Goal: Information Seeking & Learning: Find specific page/section

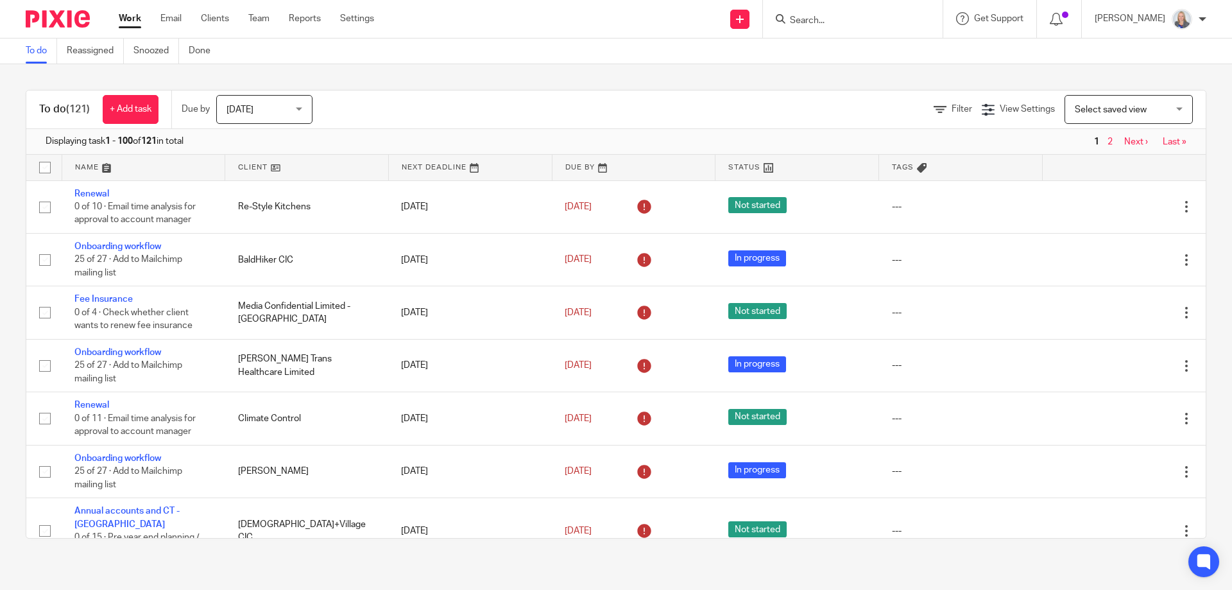
click at [830, 19] on input "Search" at bounding box center [845, 21] width 115 height 12
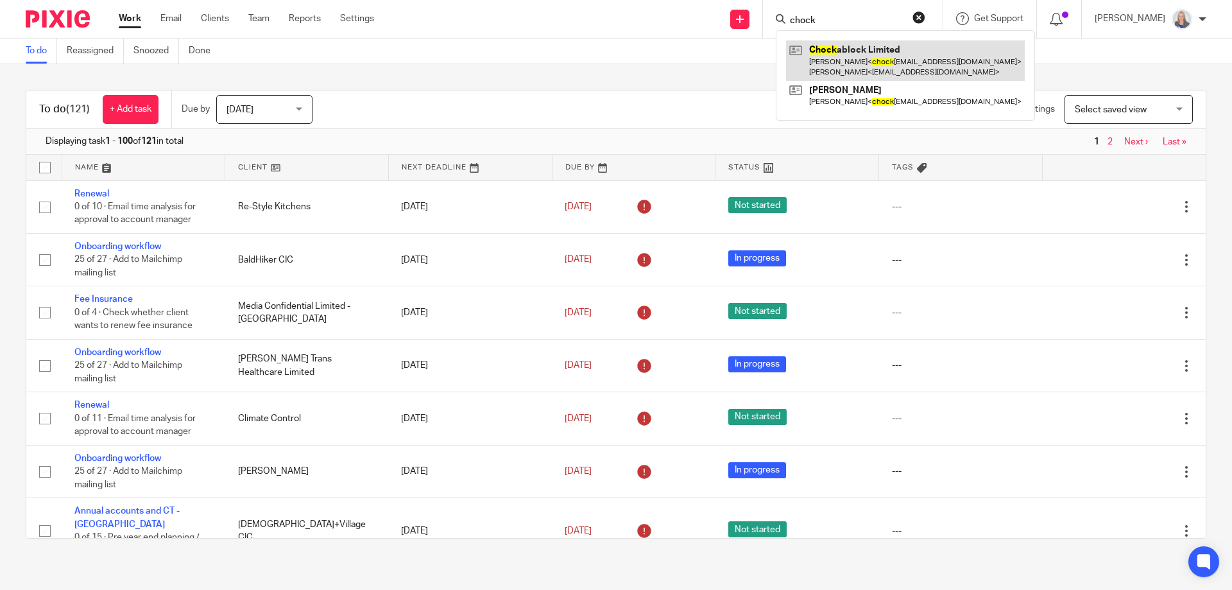
type input "chock"
click at [832, 54] on link at bounding box center [905, 60] width 239 height 40
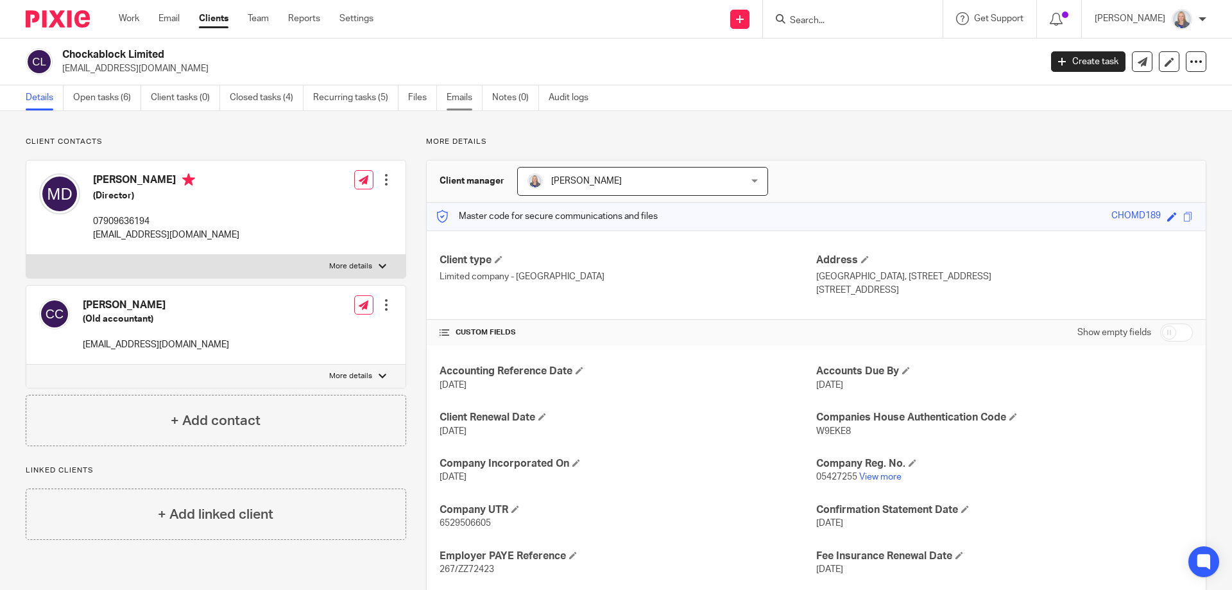
click at [464, 99] on link "Emails" at bounding box center [465, 97] width 36 height 25
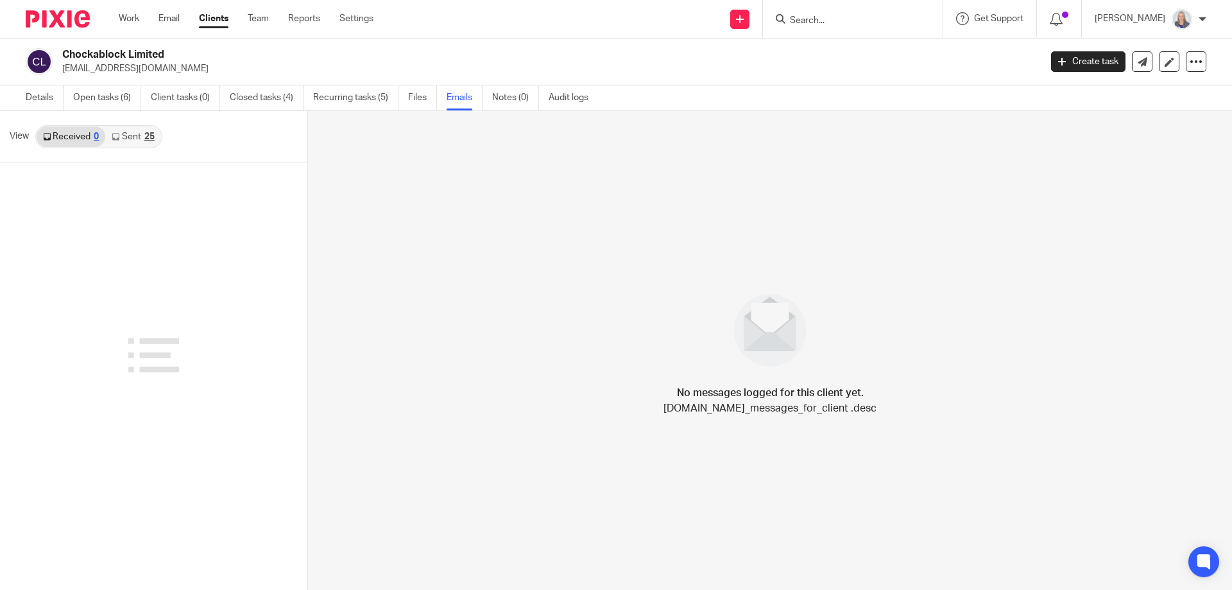
click at [128, 137] on link "Sent 25" at bounding box center [132, 136] width 55 height 21
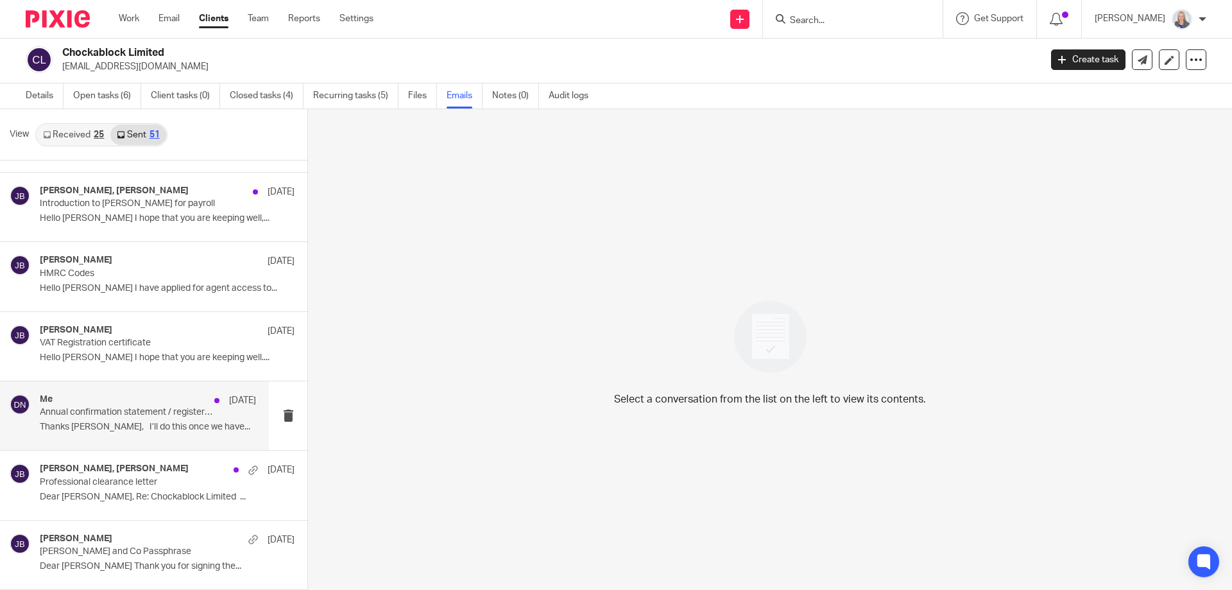
scroll to position [3116, 0]
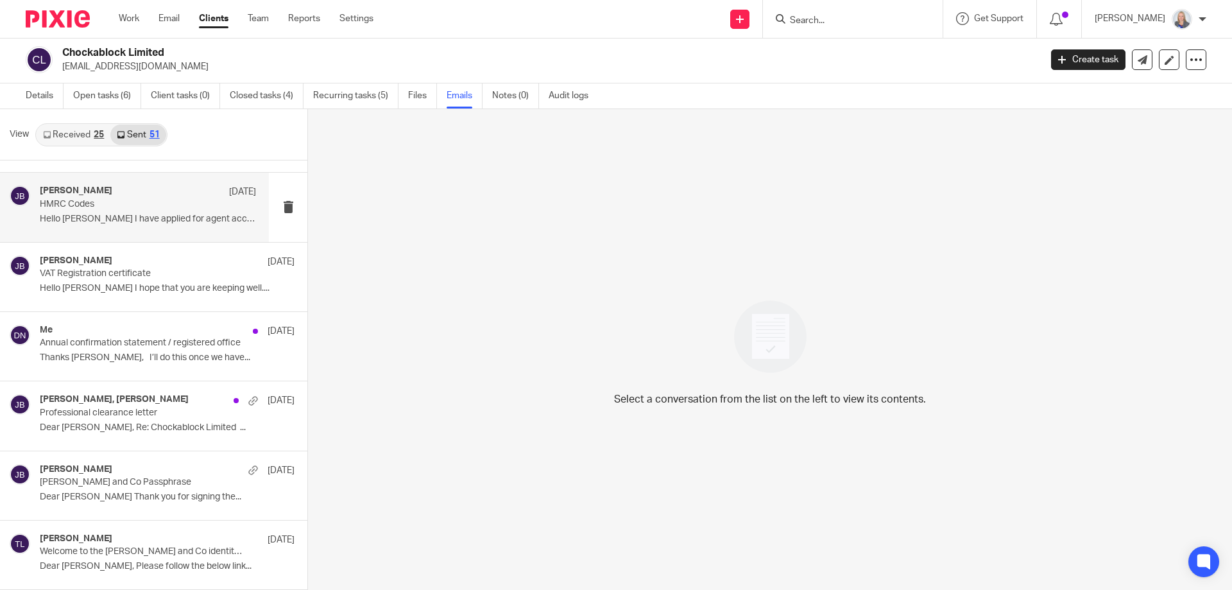
click at [117, 219] on p "Hello [PERSON_NAME] I have applied for agent access to..." at bounding box center [148, 219] width 216 height 11
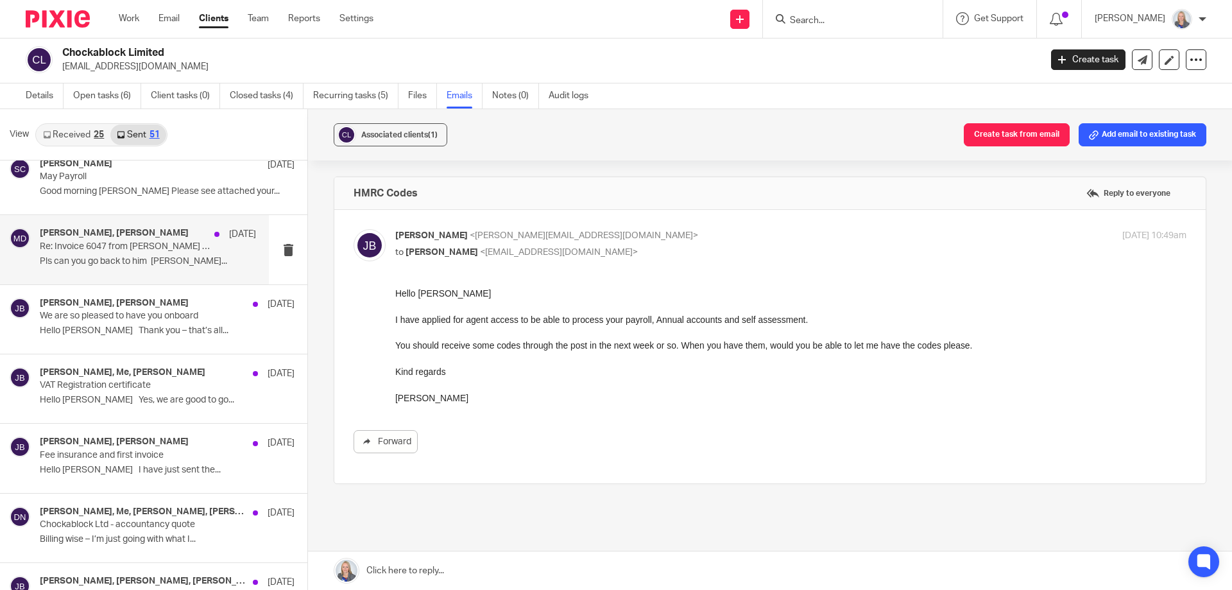
scroll to position [2346, 0]
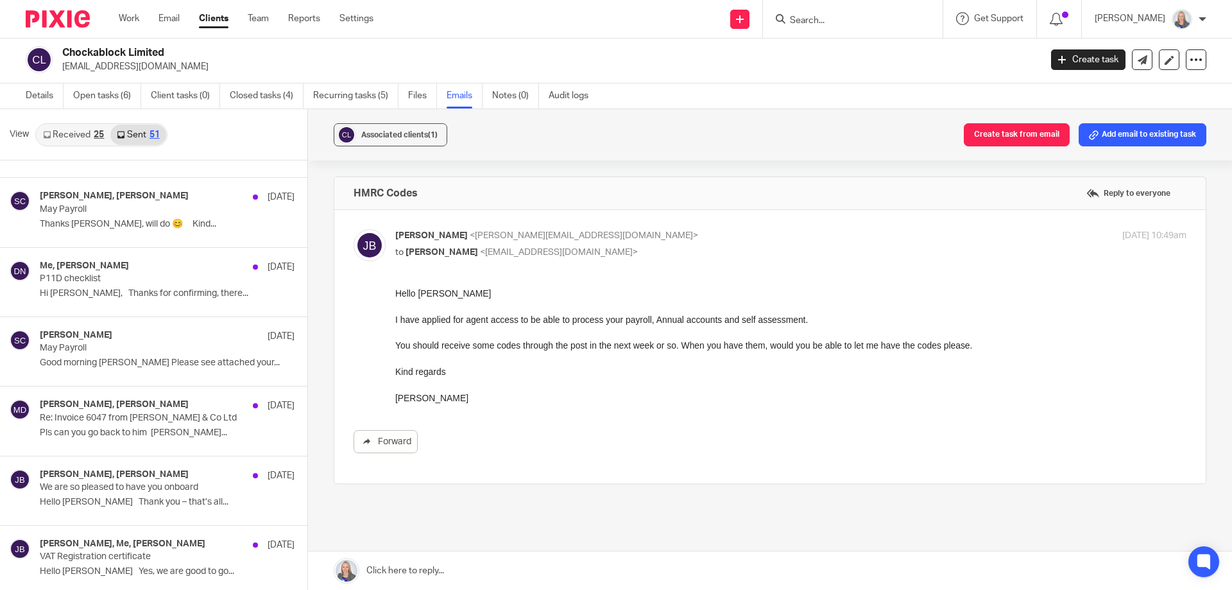
click at [79, 134] on link "Received 25" at bounding box center [74, 134] width 74 height 21
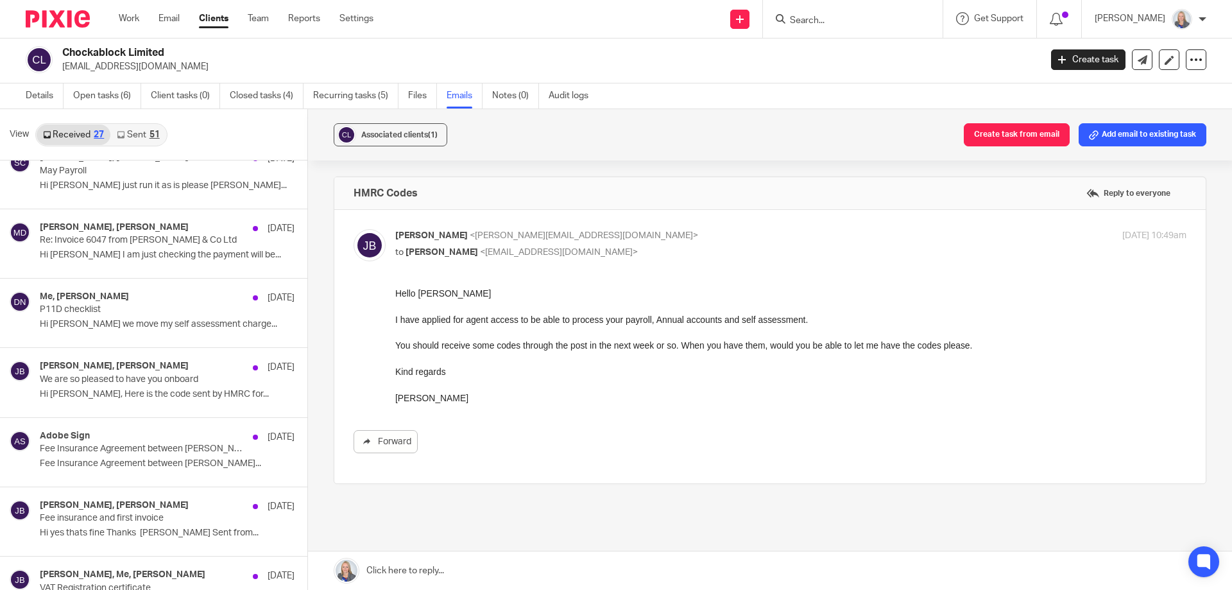
scroll to position [685, 0]
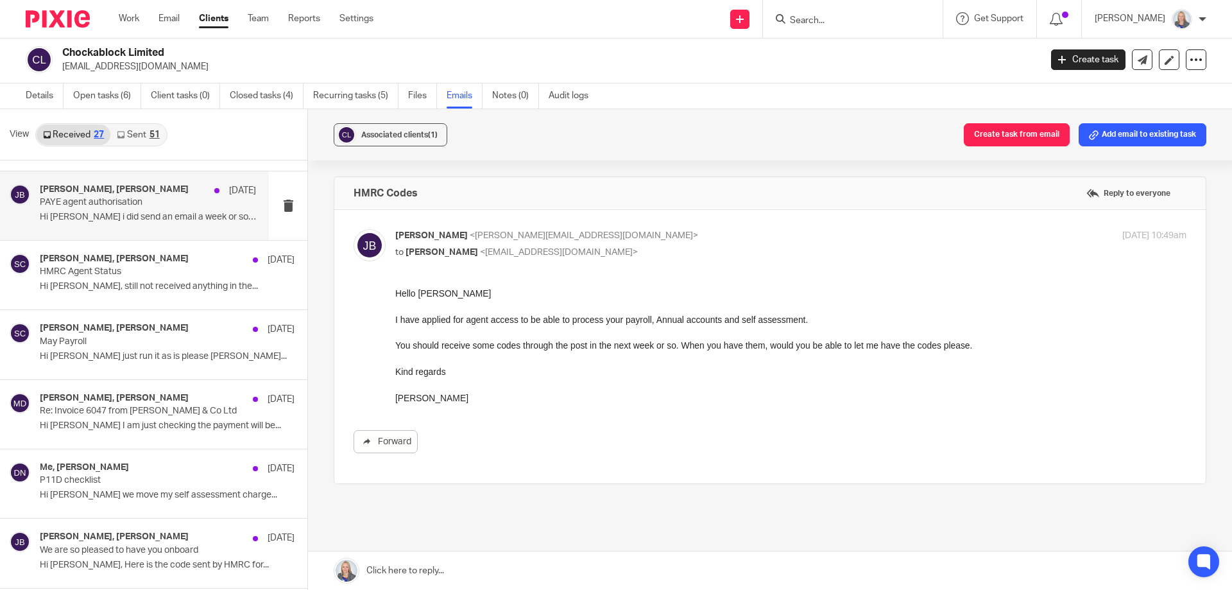
click at [131, 228] on div "[PERSON_NAME], [PERSON_NAME] [DATE] PAYE agent authorisation Hi [PERSON_NAME] i…" at bounding box center [134, 205] width 269 height 69
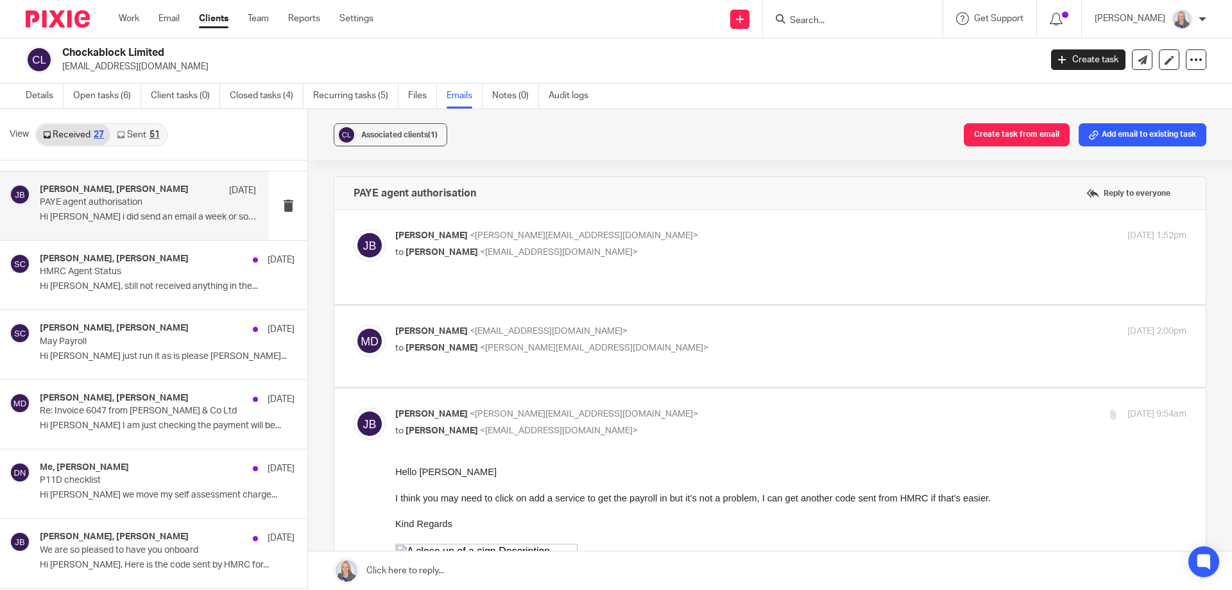
scroll to position [0, 0]
click at [486, 327] on span "<[EMAIL_ADDRESS][DOMAIN_NAME]>" at bounding box center [549, 331] width 158 height 9
checkbox input "true"
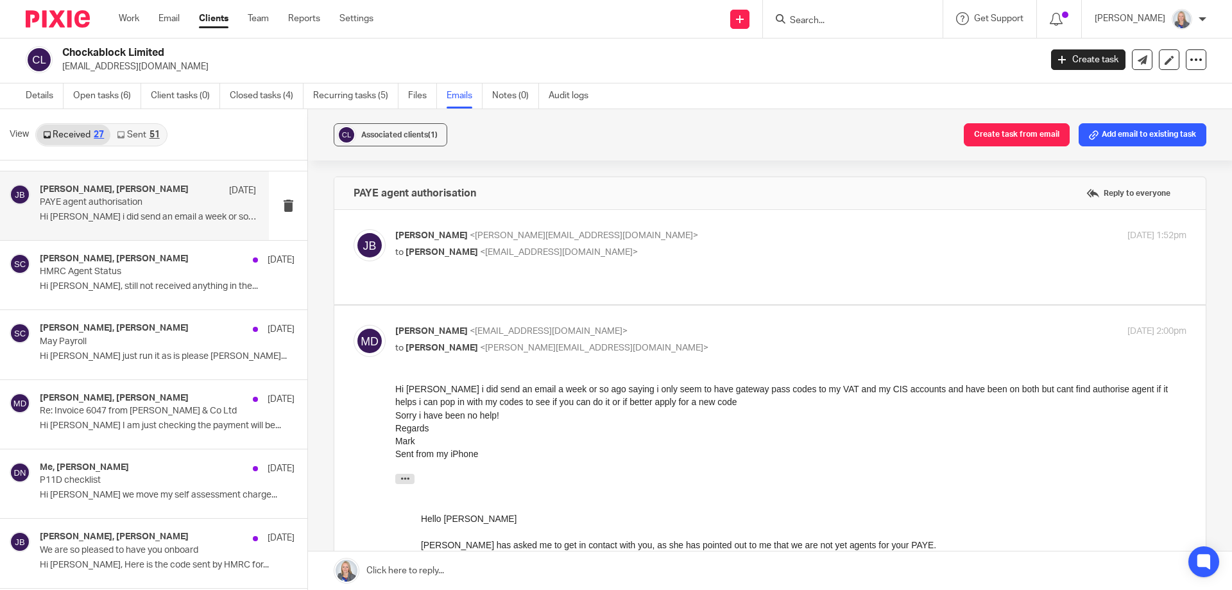
click at [485, 253] on span "<[EMAIL_ADDRESS][DOMAIN_NAME]>" at bounding box center [559, 252] width 158 height 9
checkbox input "true"
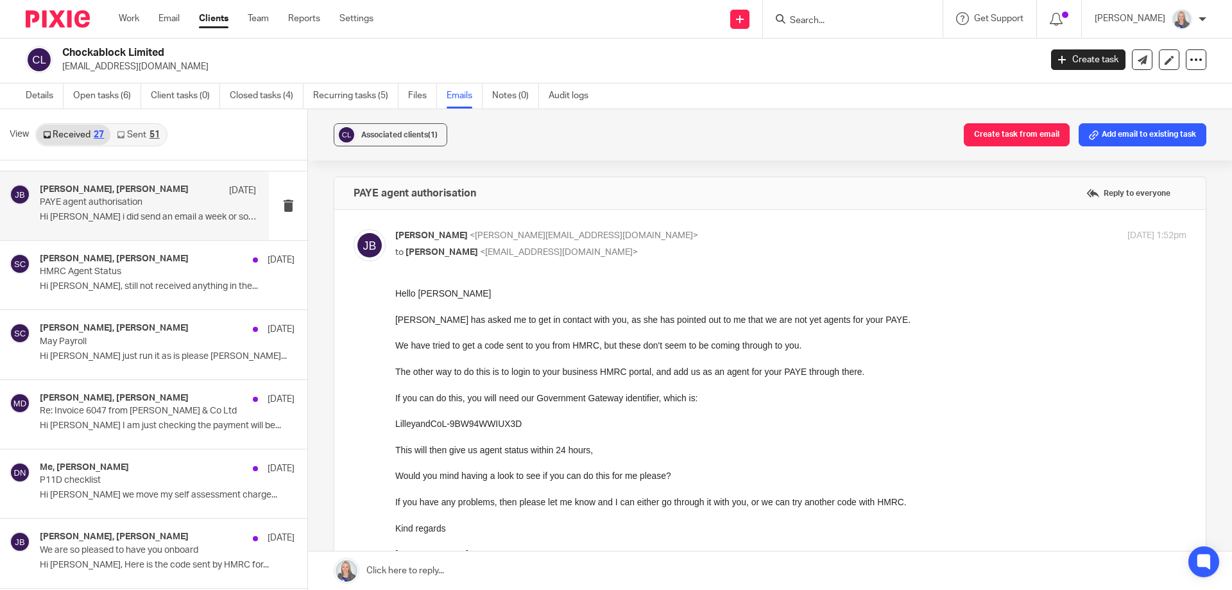
scroll to position [599, 0]
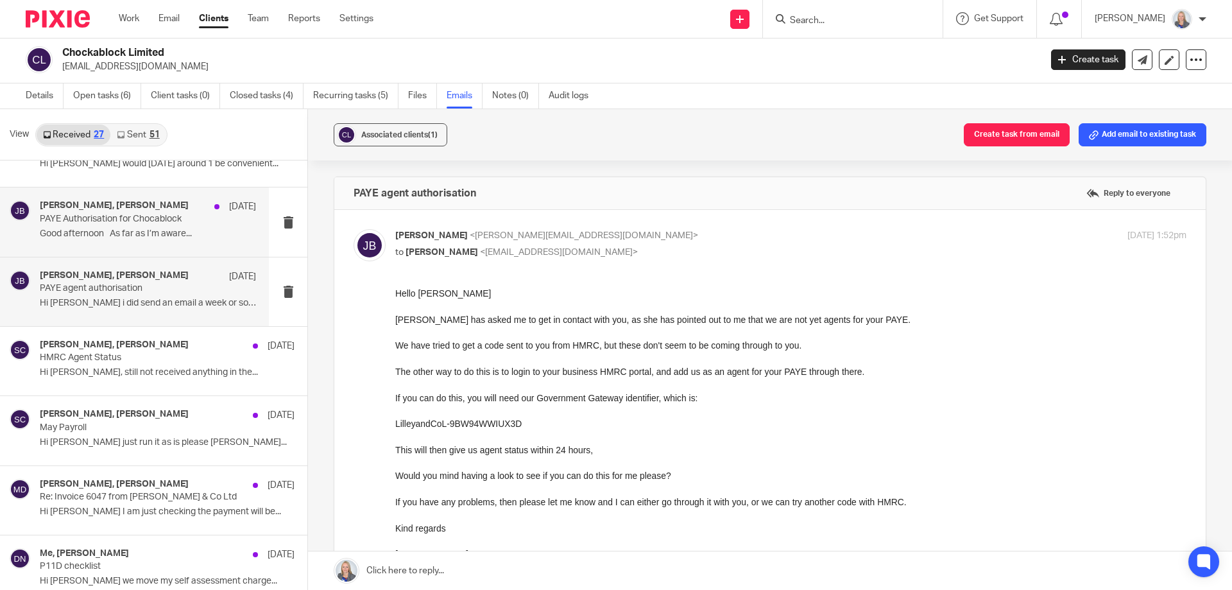
click at [122, 234] on p "Good afternoon As far as I’m aware..." at bounding box center [148, 233] width 216 height 11
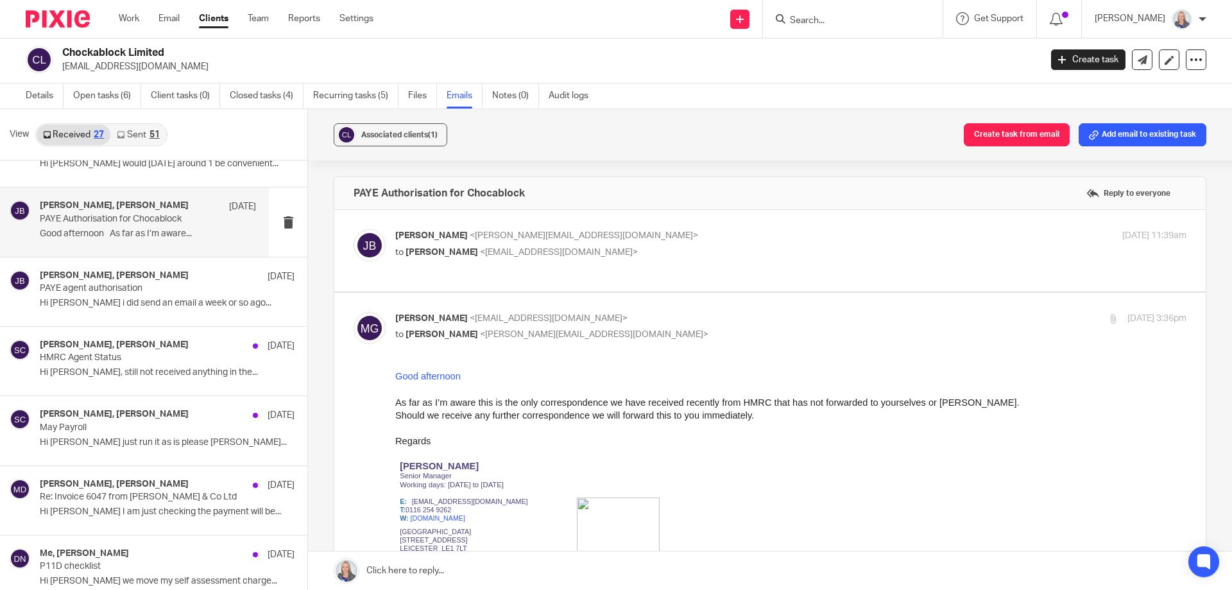
scroll to position [0, 0]
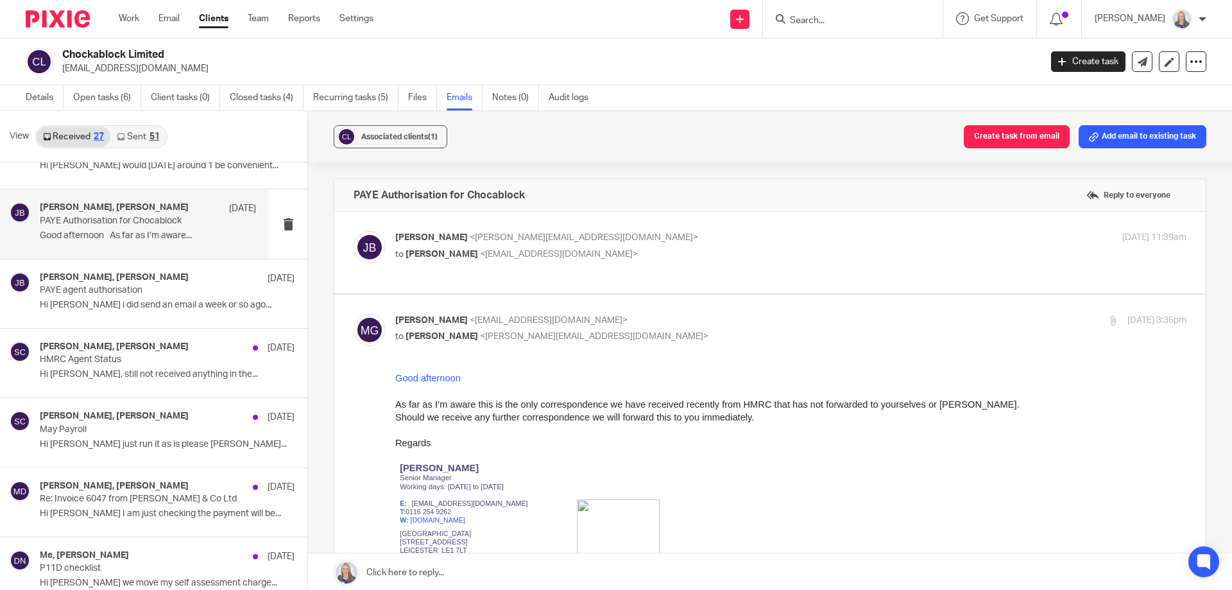
click at [484, 257] on span "<[EMAIL_ADDRESS][DOMAIN_NAME]>" at bounding box center [559, 254] width 158 height 9
checkbox input "true"
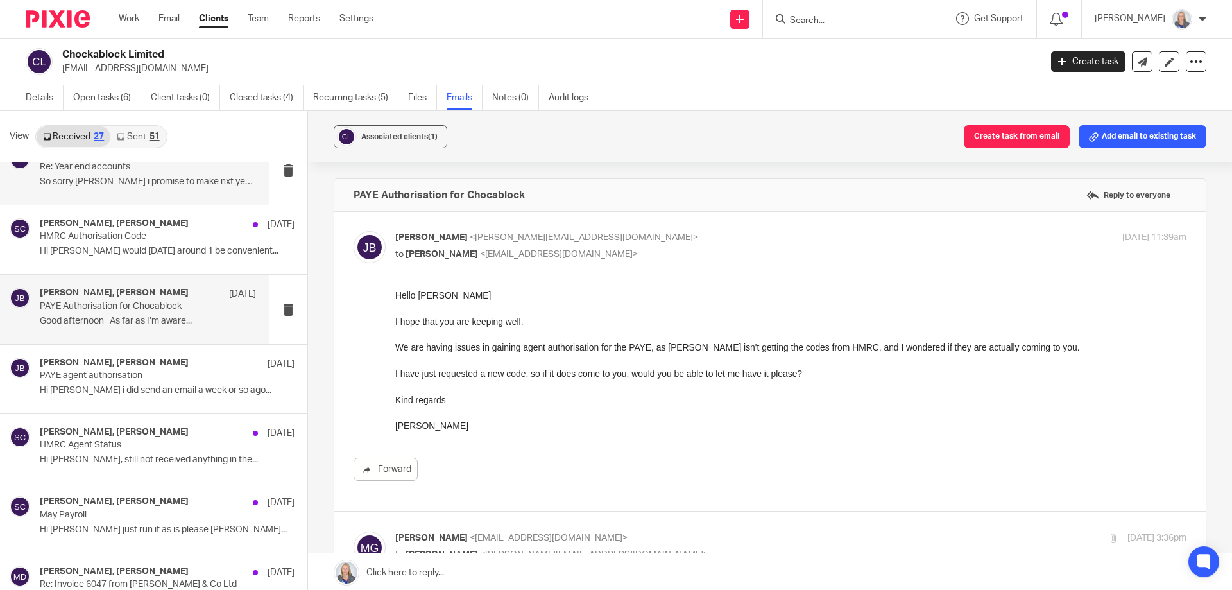
scroll to position [342, 0]
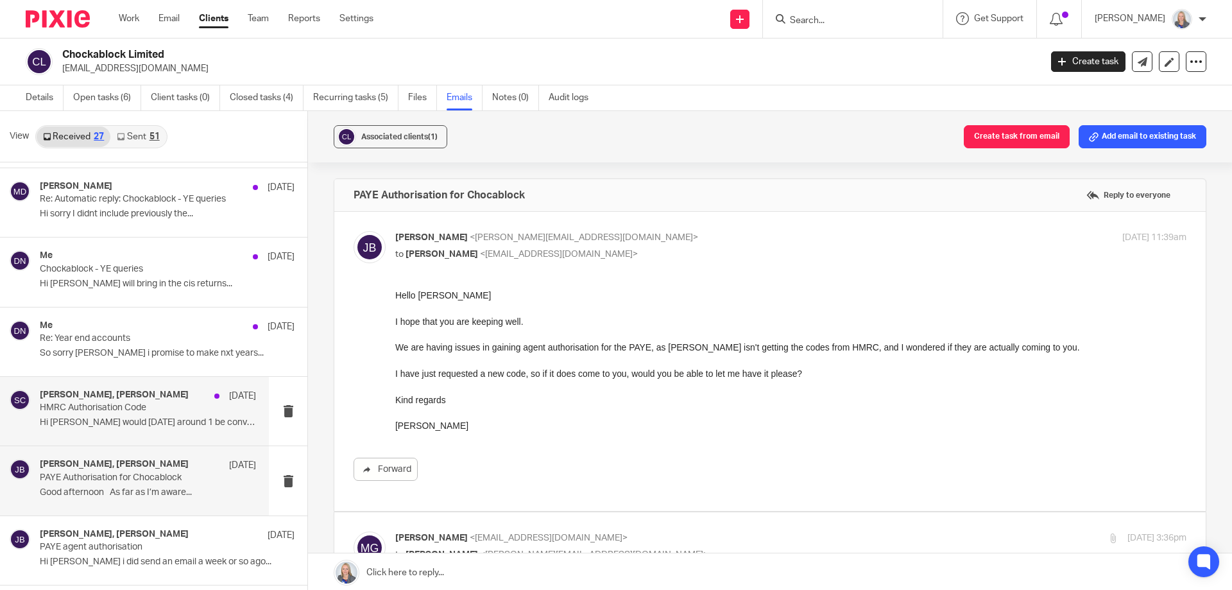
click at [66, 414] on div "[PERSON_NAME], [PERSON_NAME] [DATE] HMRC Authorisation Code Hi [PERSON_NAME] wo…" at bounding box center [148, 410] width 216 height 43
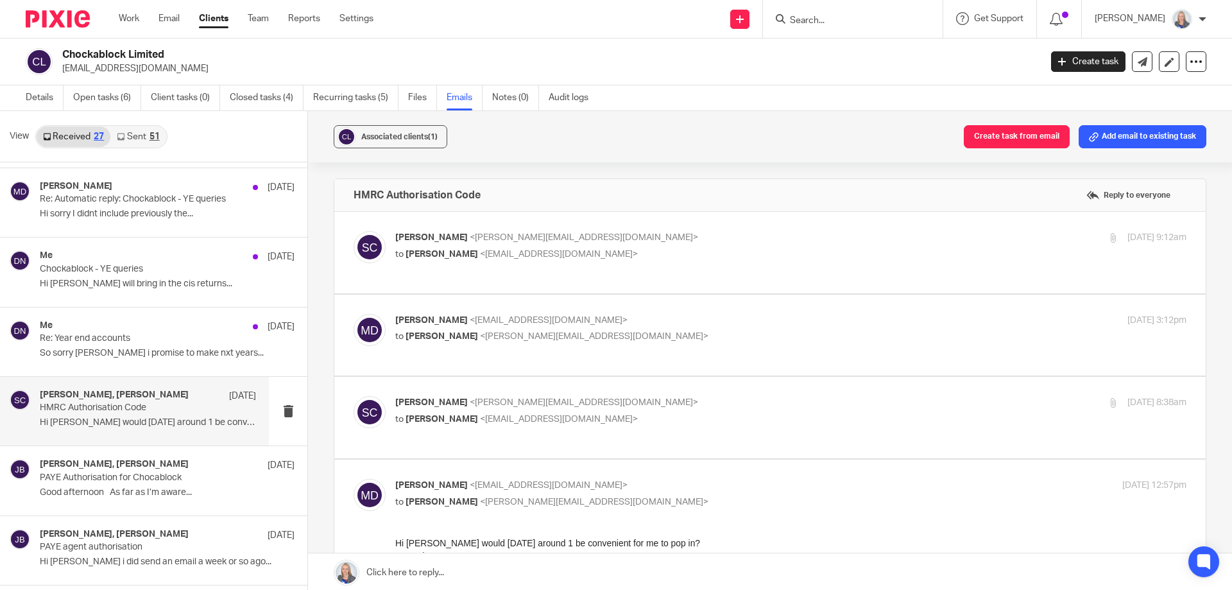
scroll to position [0, 0]
click at [495, 246] on div "[PERSON_NAME] <[PERSON_NAME][EMAIL_ADDRESS][DOMAIN_NAME]> to [PERSON_NAME] <[EM…" at bounding box center [658, 246] width 527 height 30
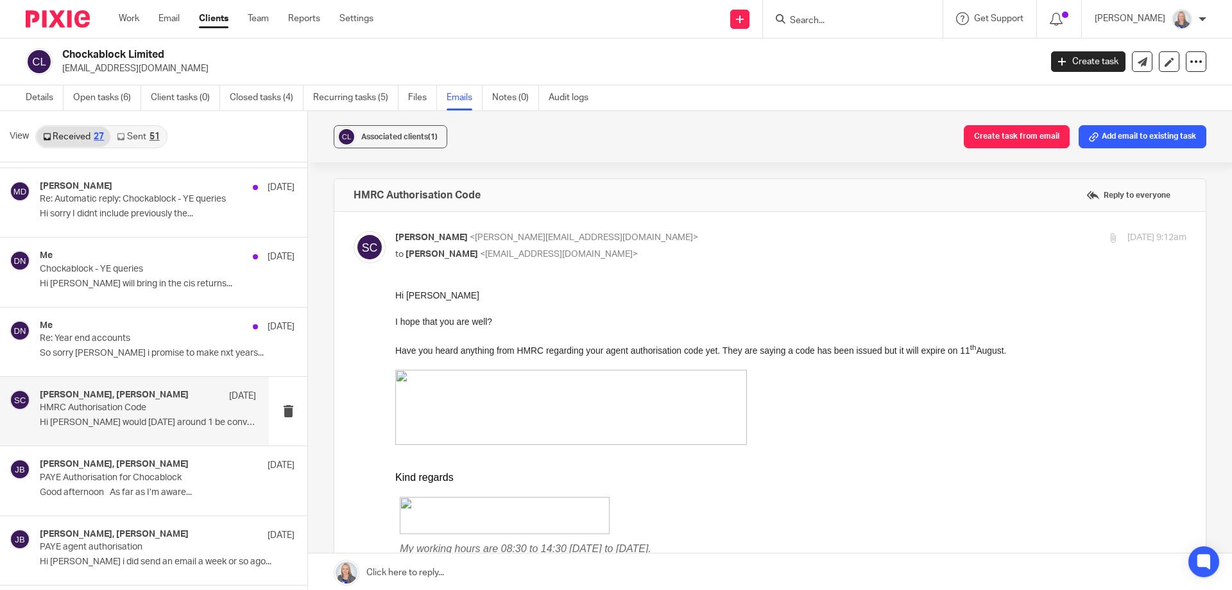
click at [495, 246] on div "[PERSON_NAME] <[PERSON_NAME][EMAIL_ADDRESS][DOMAIN_NAME]> to [PERSON_NAME] <[EM…" at bounding box center [658, 246] width 527 height 30
checkbox input "false"
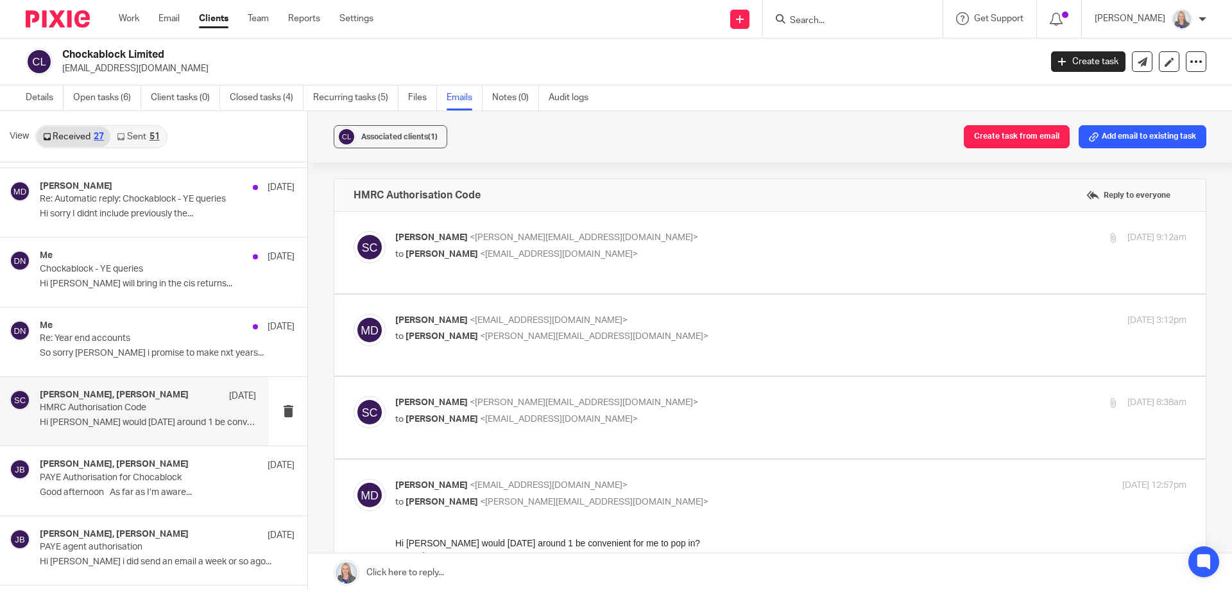
click at [486, 316] on span "<[EMAIL_ADDRESS][DOMAIN_NAME]>" at bounding box center [549, 320] width 158 height 9
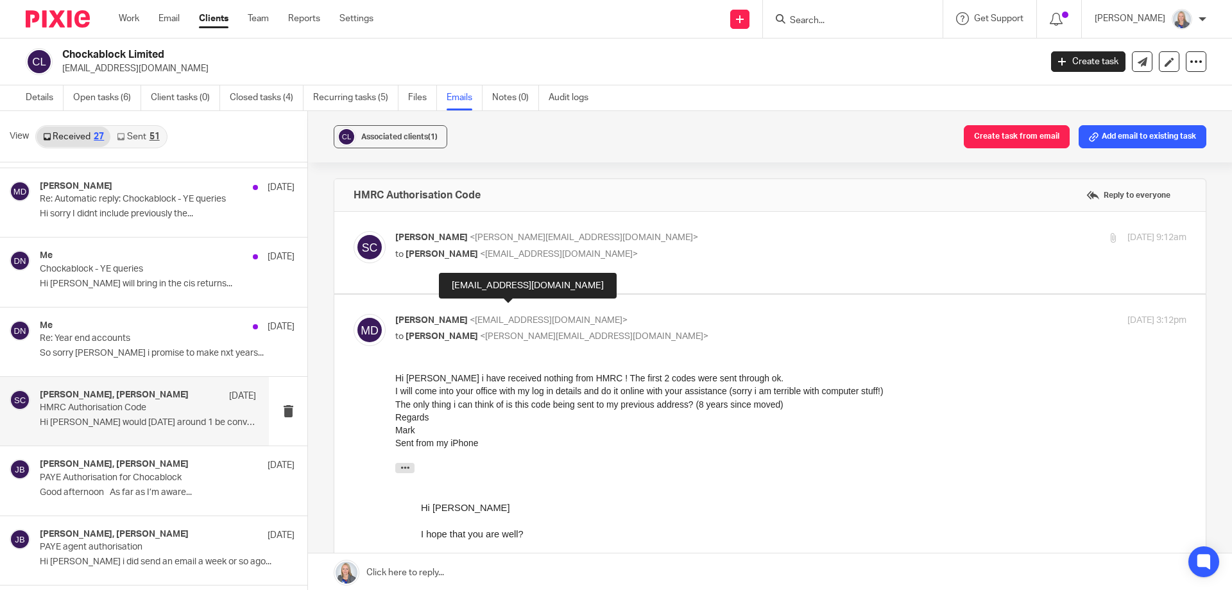
click at [486, 316] on span "<[EMAIL_ADDRESS][DOMAIN_NAME]>" at bounding box center [549, 320] width 158 height 9
checkbox input "false"
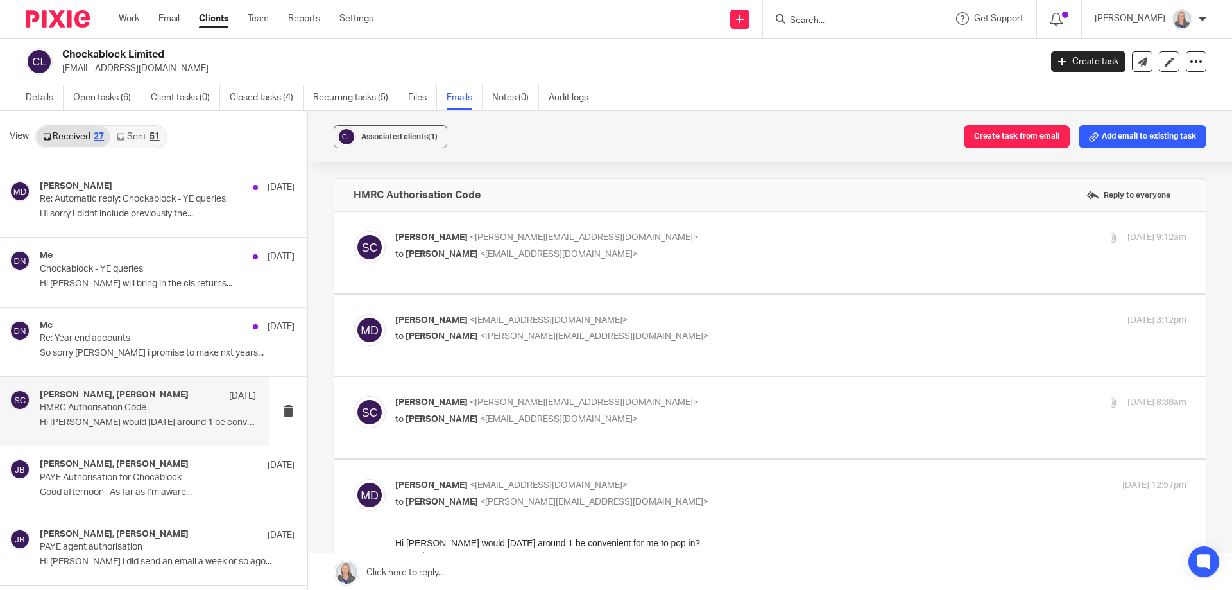
click at [480, 423] on span "<[EMAIL_ADDRESS][DOMAIN_NAME]>" at bounding box center [559, 418] width 158 height 9
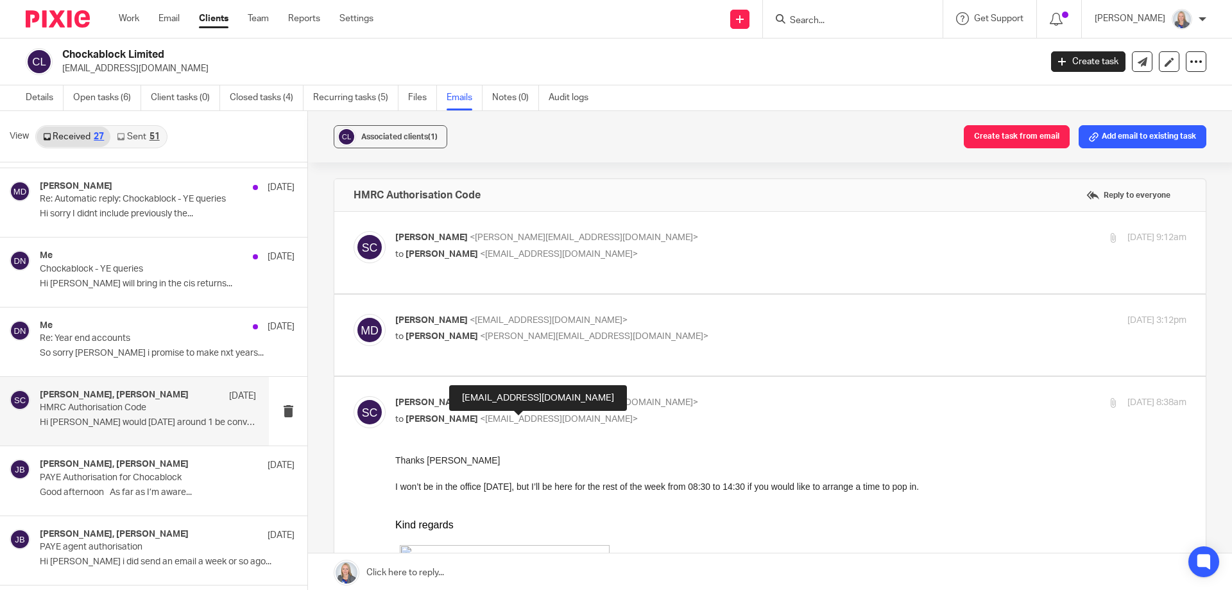
click at [480, 423] on span "<[EMAIL_ADDRESS][DOMAIN_NAME]>" at bounding box center [559, 418] width 158 height 9
checkbox input "false"
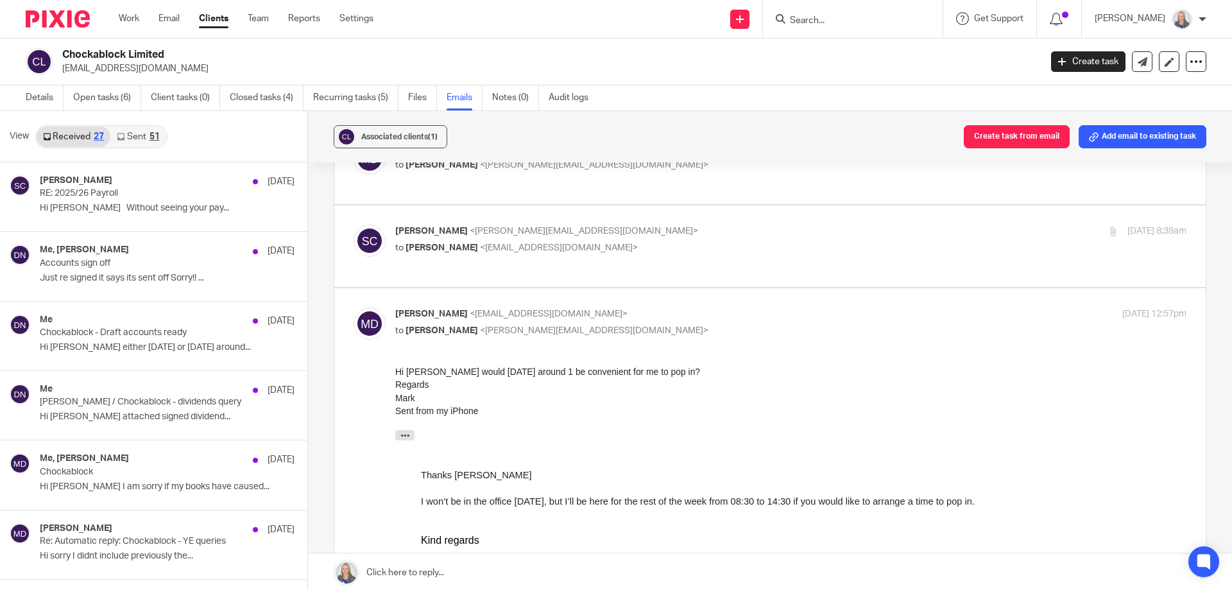
click at [128, 139] on link "Sent 51" at bounding box center [137, 136] width 55 height 21
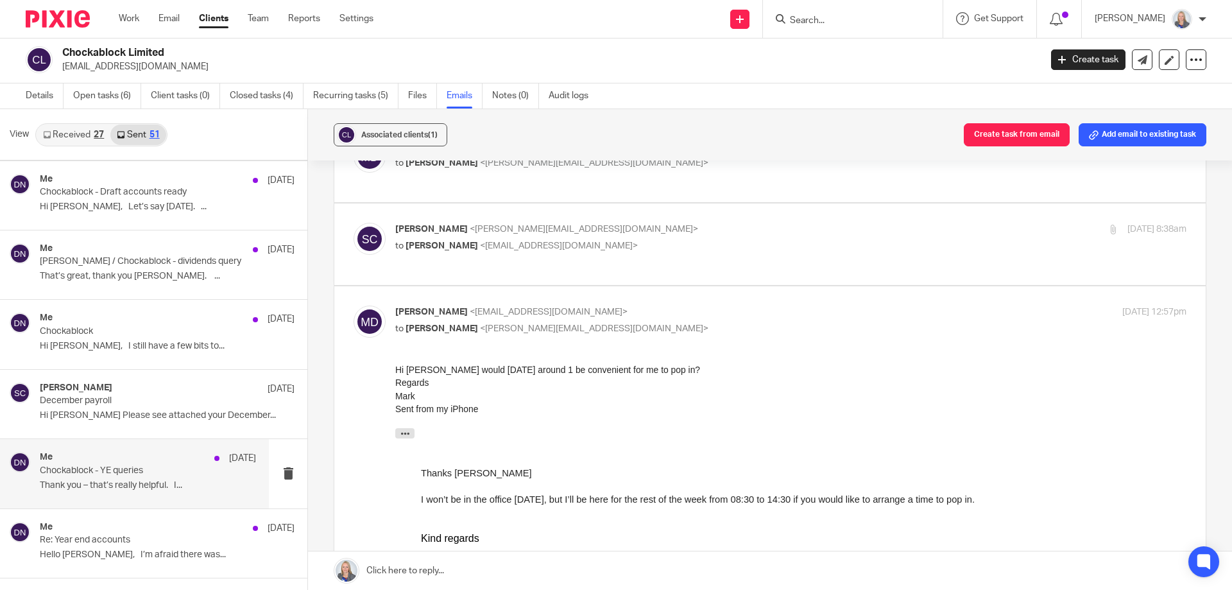
scroll to position [1540, 0]
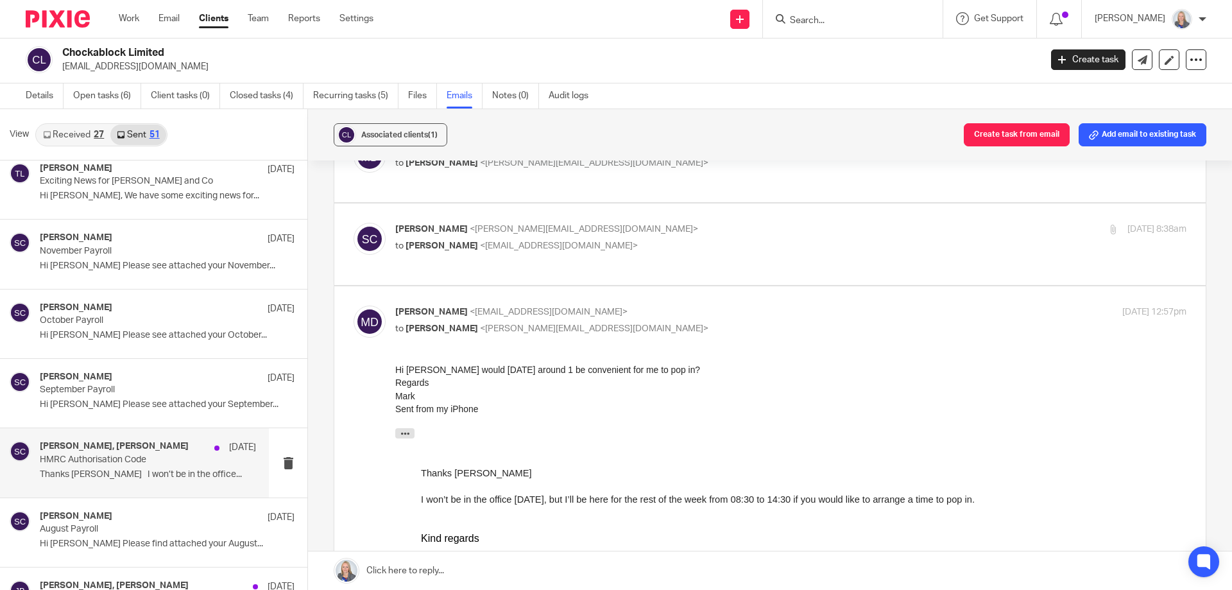
click at [124, 459] on p "HMRC Authorisation Code" at bounding box center [126, 459] width 173 height 11
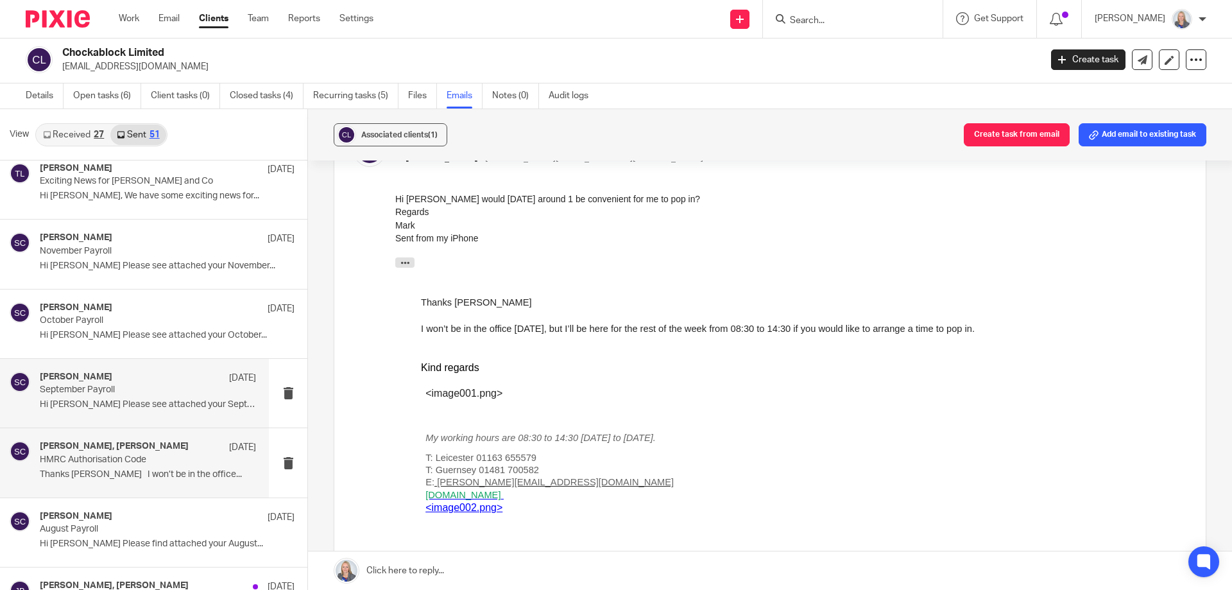
click at [115, 386] on p "September Payroll" at bounding box center [126, 389] width 173 height 11
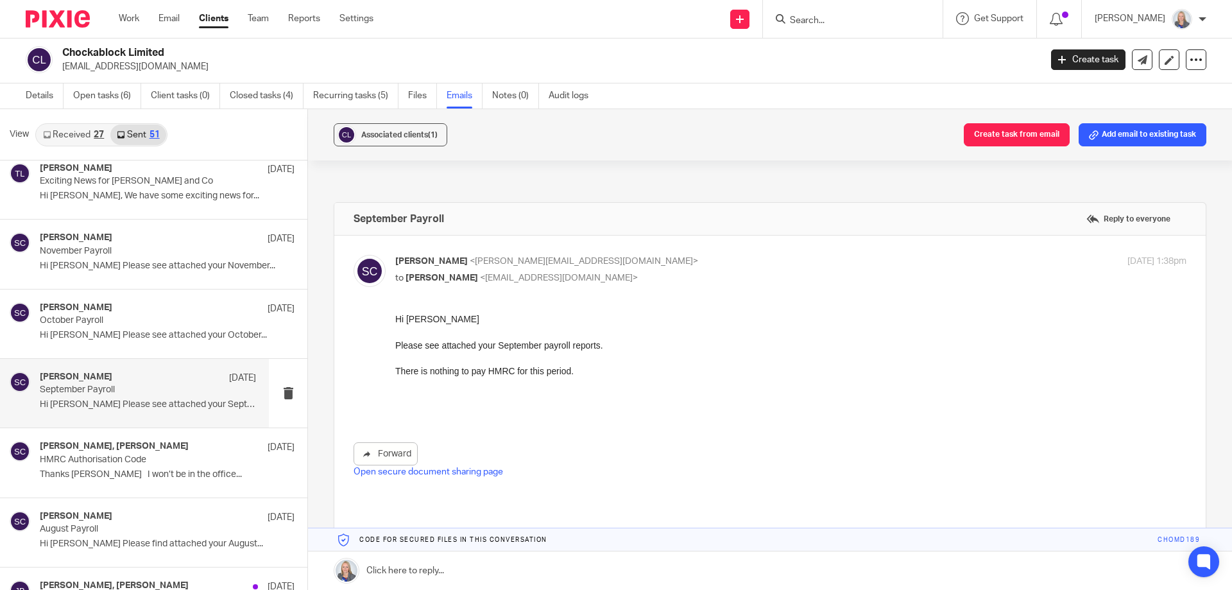
scroll to position [96, 0]
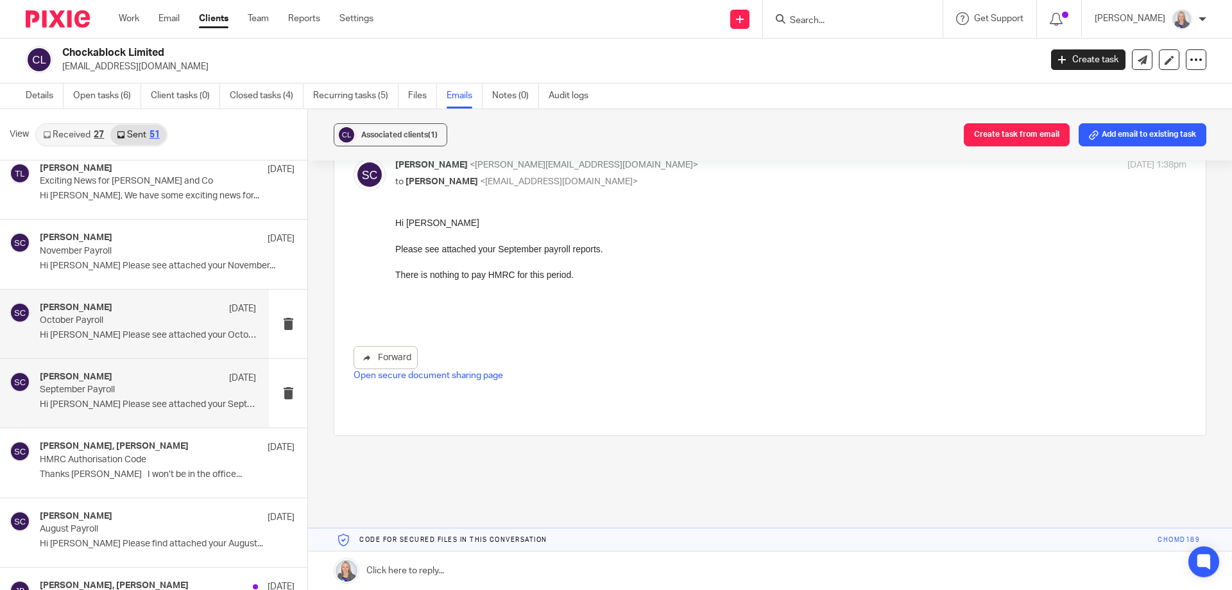
click at [146, 306] on div "[PERSON_NAME] [DATE]" at bounding box center [148, 308] width 216 height 13
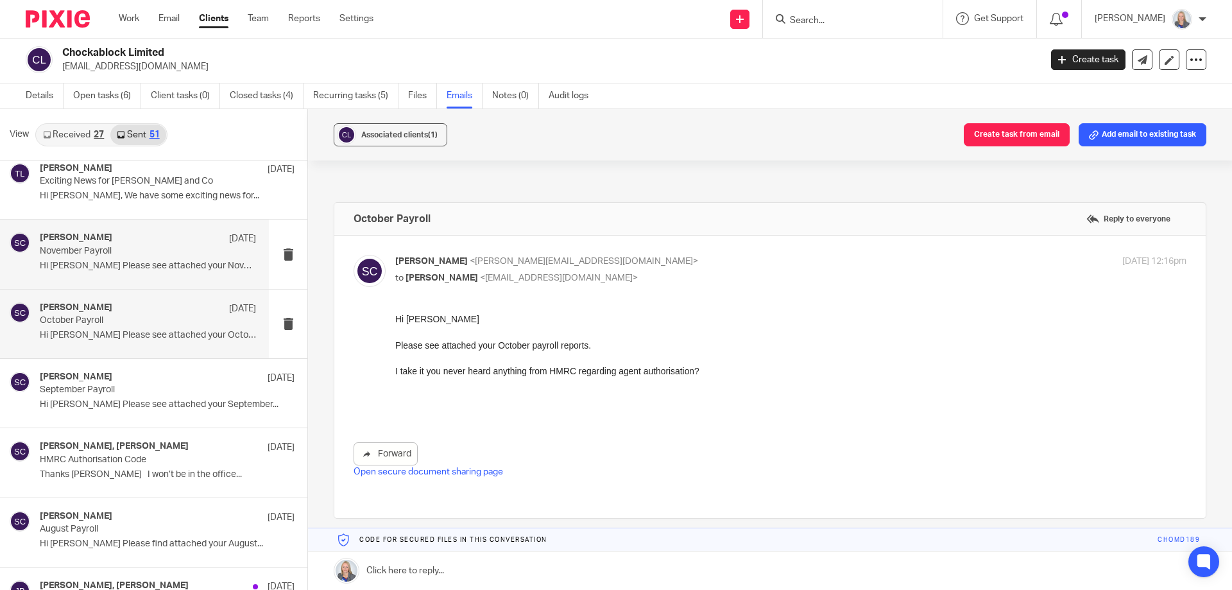
scroll to position [0, 0]
click at [130, 253] on p "November Payroll" at bounding box center [126, 251] width 173 height 11
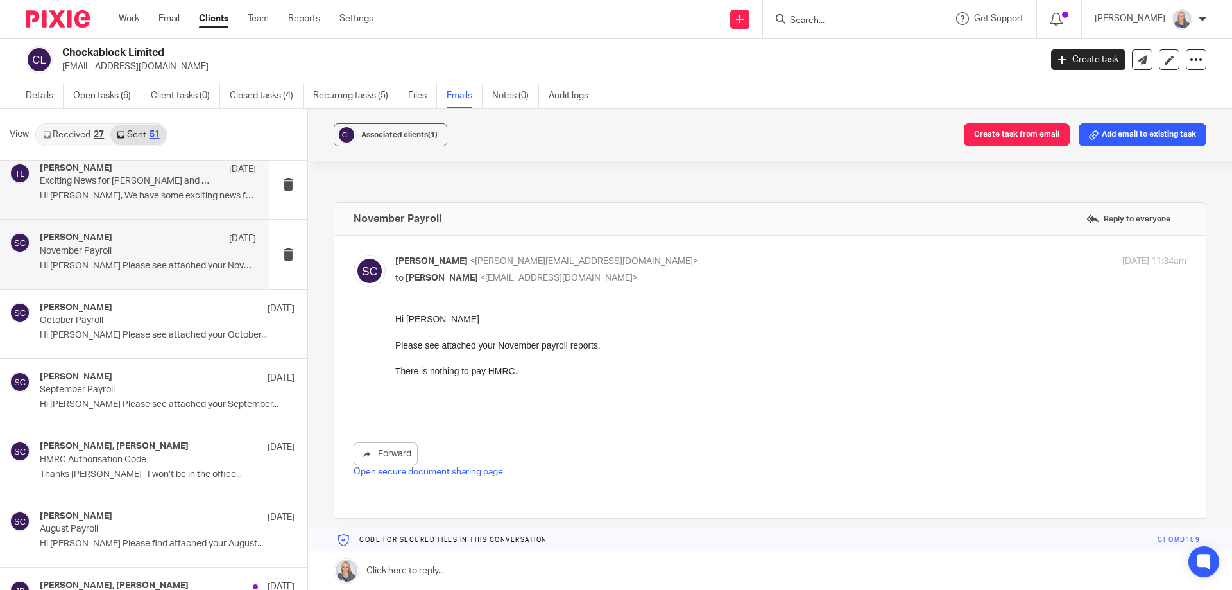
click at [114, 199] on p "Hi [PERSON_NAME], We have some exciting news for..." at bounding box center [148, 196] width 216 height 11
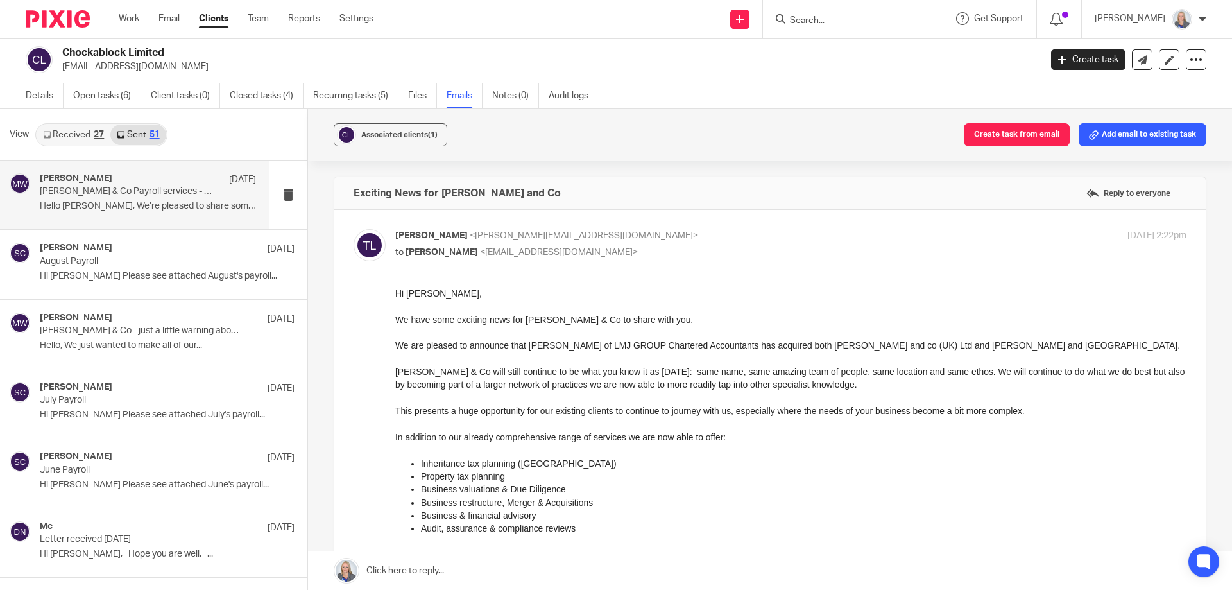
click at [77, 217] on div "[PERSON_NAME] [DATE][PERSON_NAME] & Co Payroll services - update Hello [PERSON_…" at bounding box center [134, 194] width 269 height 69
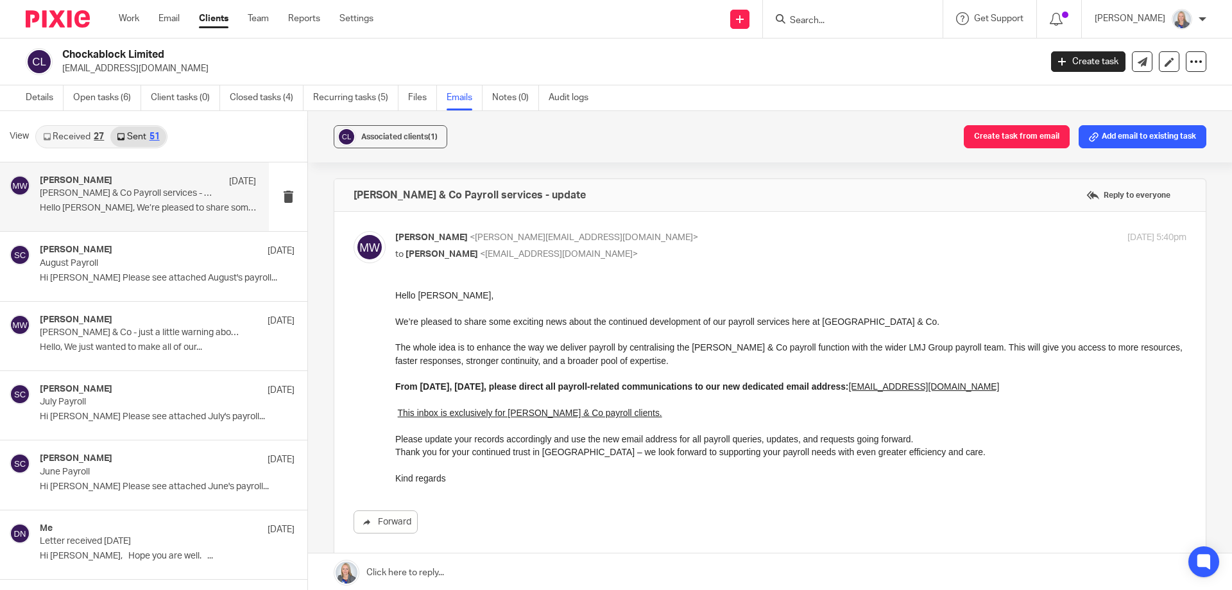
click at [834, 22] on input "Search" at bounding box center [845, 21] width 115 height 12
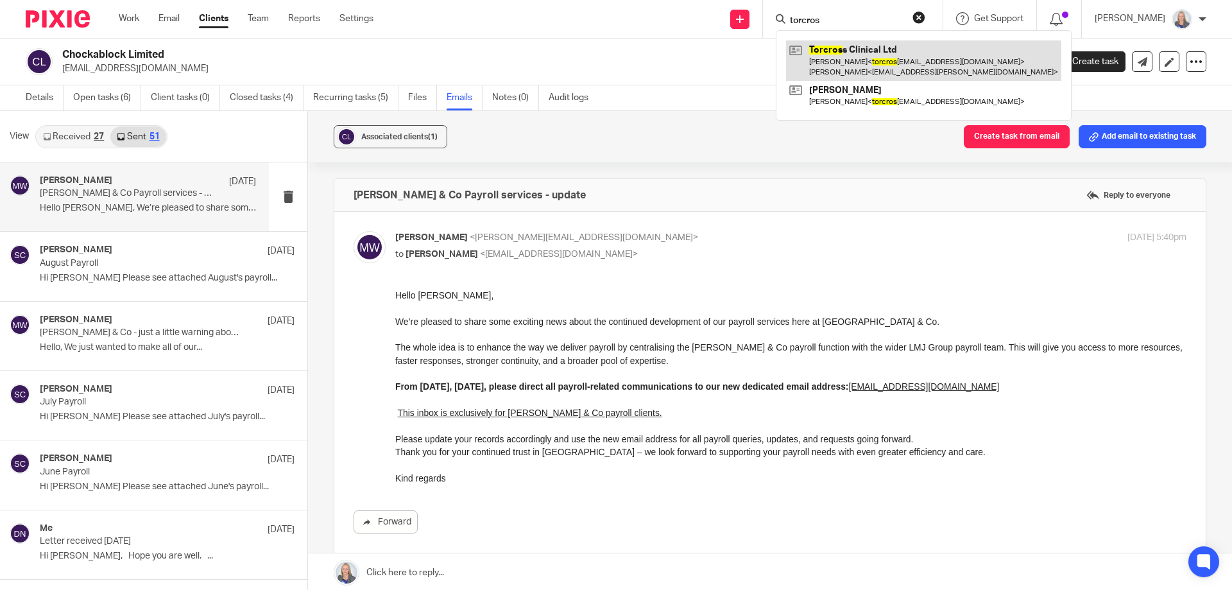
type input "torcros"
click at [855, 71] on link at bounding box center [923, 60] width 275 height 40
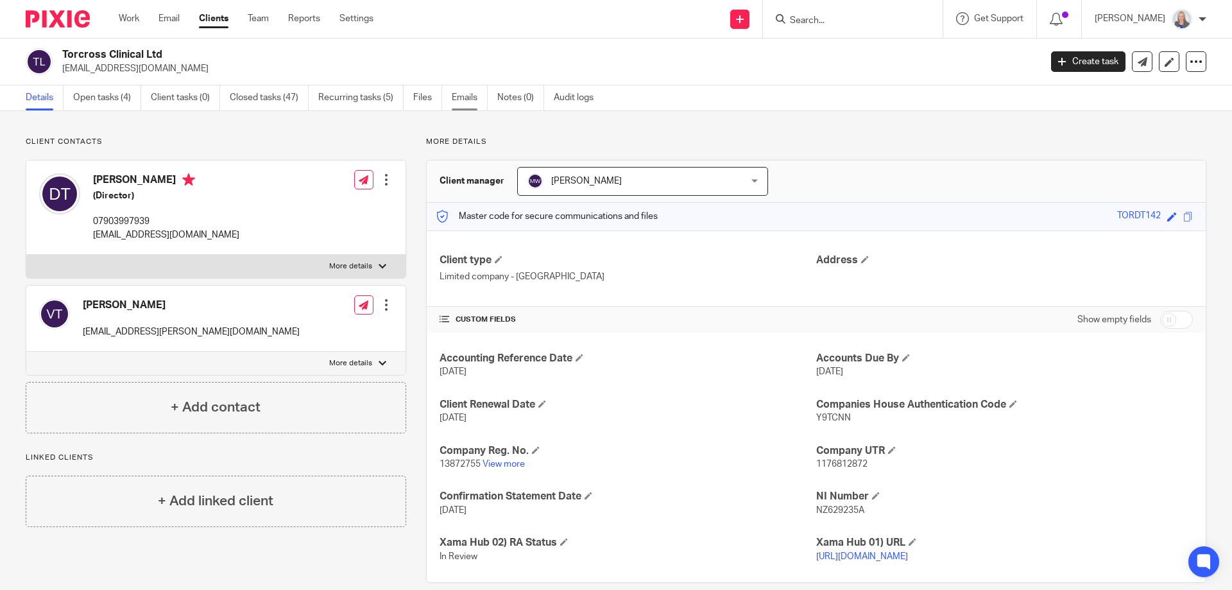
click at [483, 97] on link "Emails" at bounding box center [470, 97] width 36 height 25
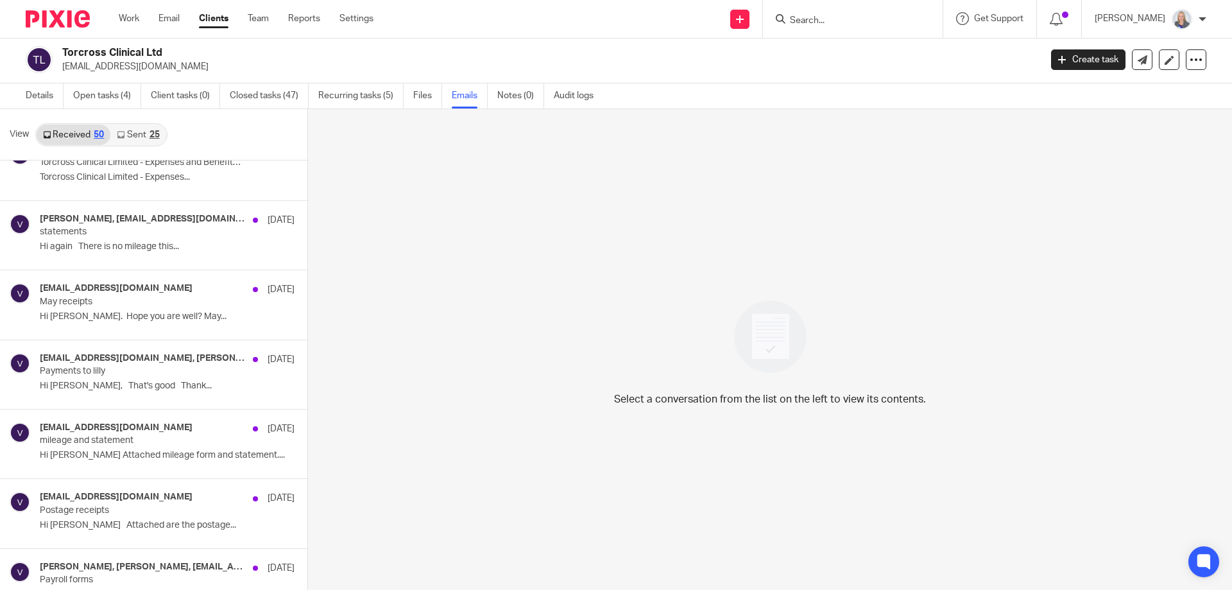
scroll to position [2975, 0]
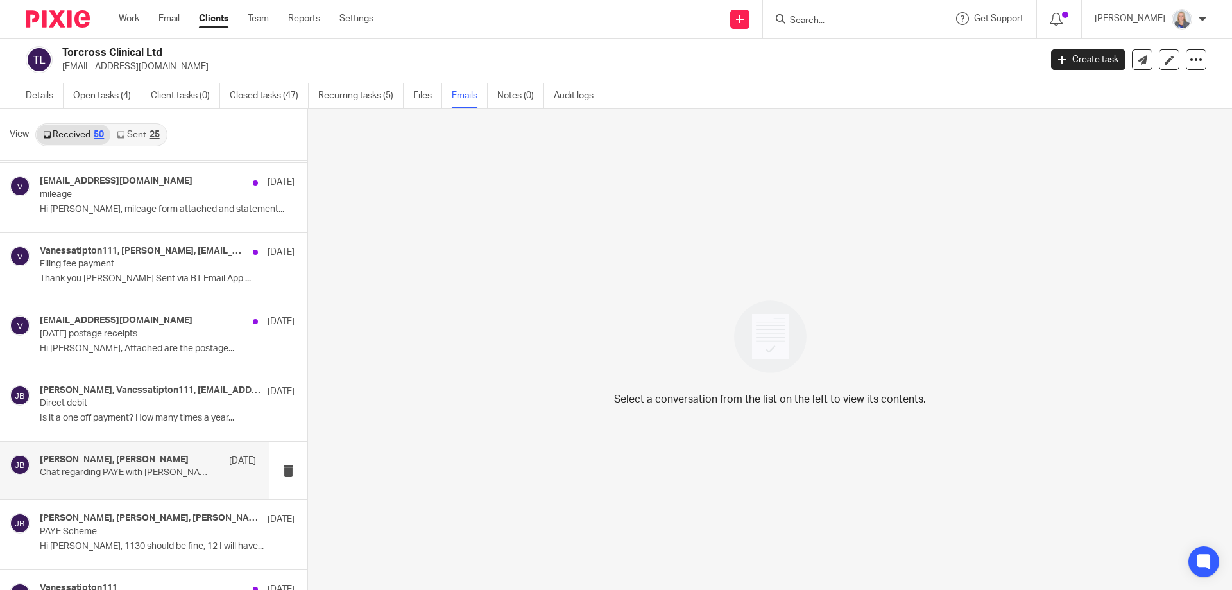
click at [151, 459] on h4 "Dean Tipton, Judith Blackford" at bounding box center [114, 459] width 149 height 11
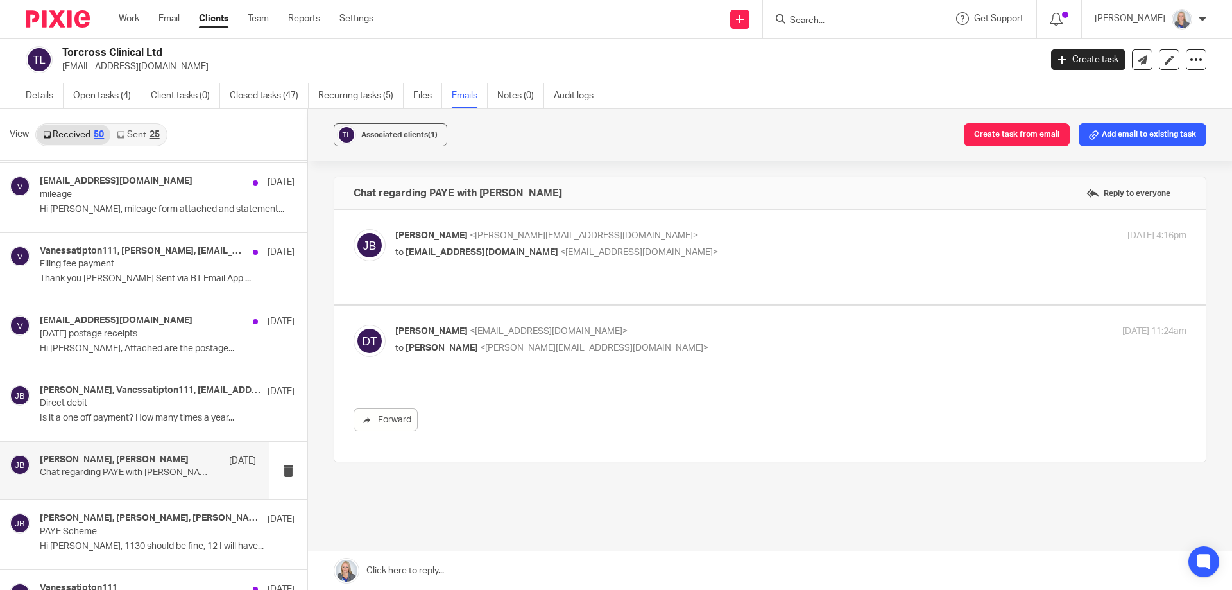
scroll to position [0, 0]
click at [441, 205] on div "Chat regarding PAYE with Dean Tiptoin Reply to everyone" at bounding box center [769, 193] width 871 height 32
click at [443, 231] on span "[PERSON_NAME]" at bounding box center [431, 235] width 72 height 9
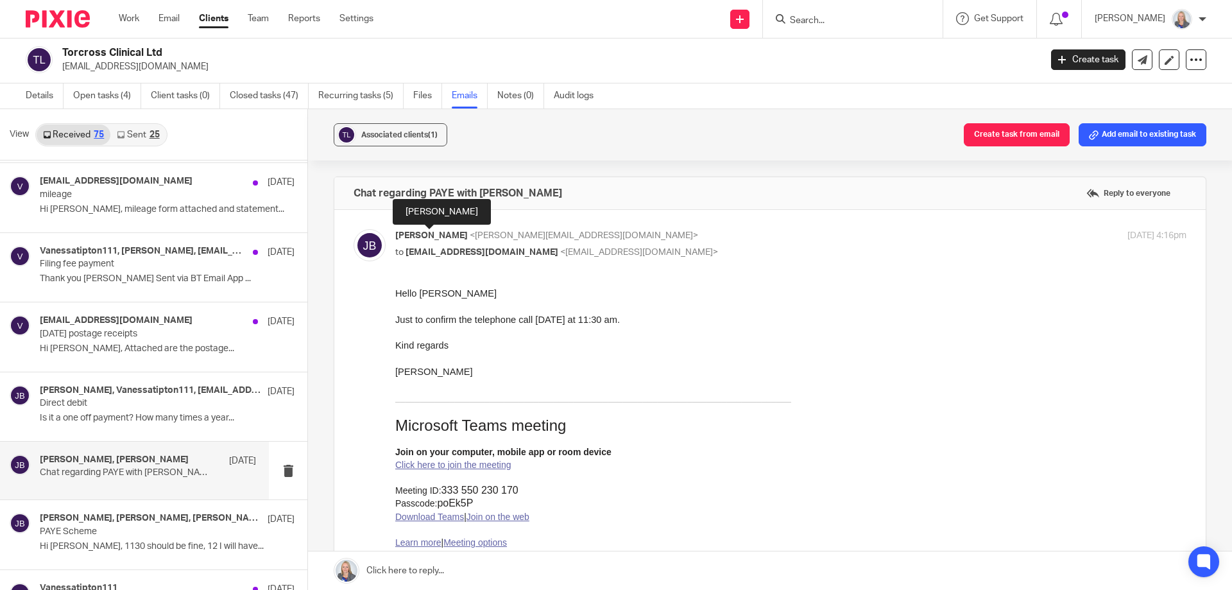
click at [442, 232] on span "[PERSON_NAME]" at bounding box center [431, 235] width 72 height 9
checkbox input "false"
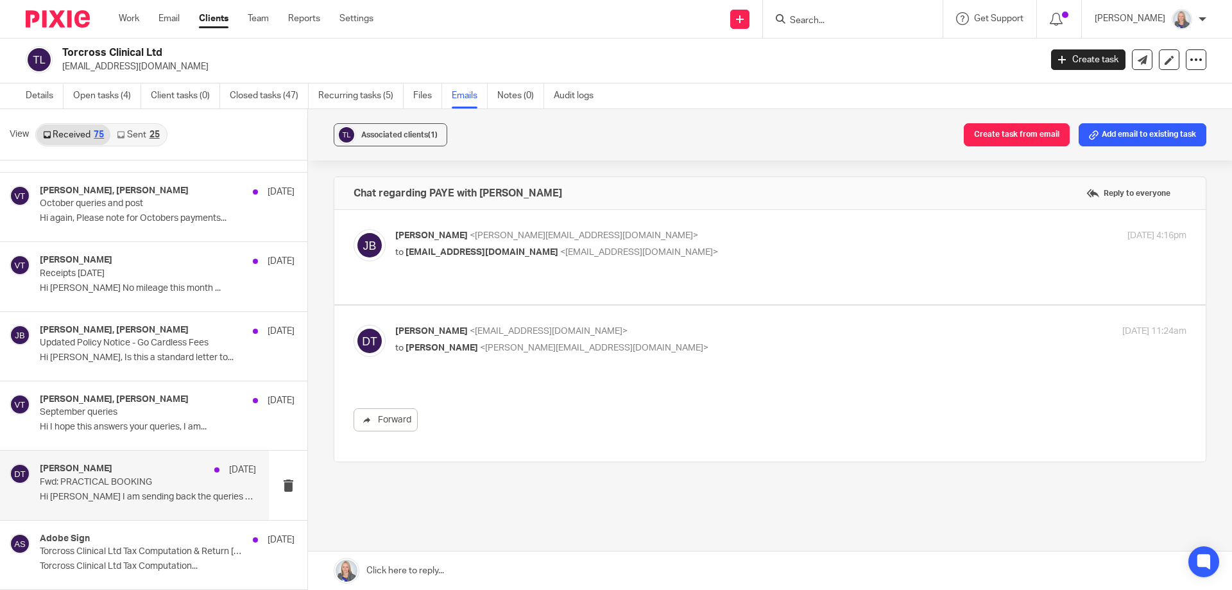
scroll to position [4793, 0]
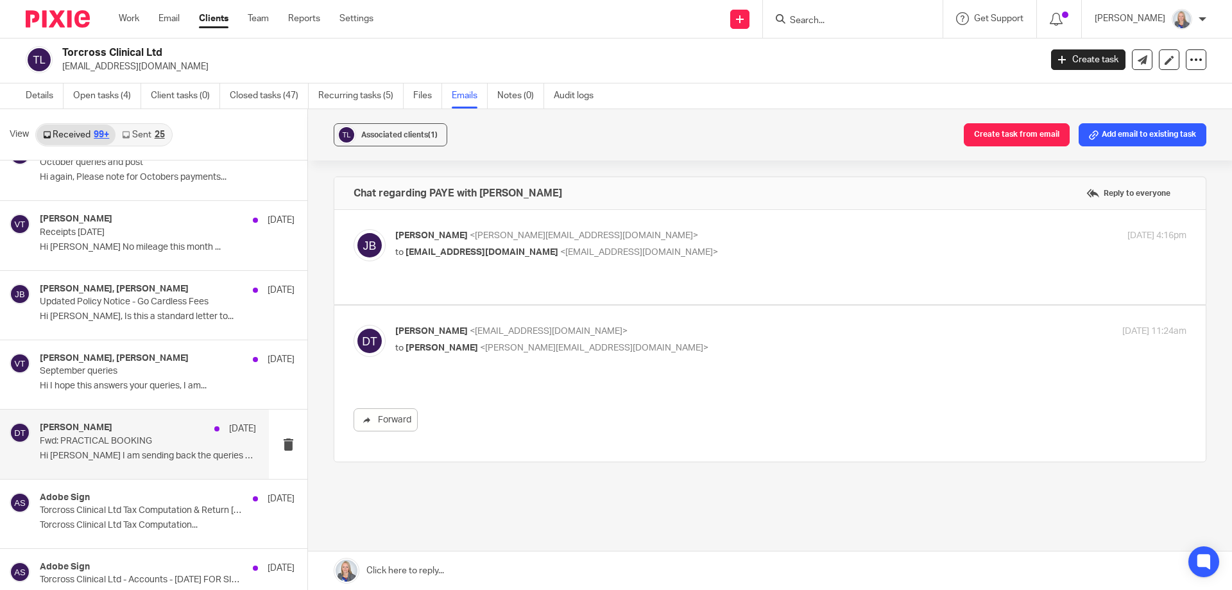
click at [137, 447] on div "Dean Tipton 31 Oct 2023 Fwd: PRACTICAL BOOKING Hi Judith I am sending back the …" at bounding box center [148, 443] width 216 height 43
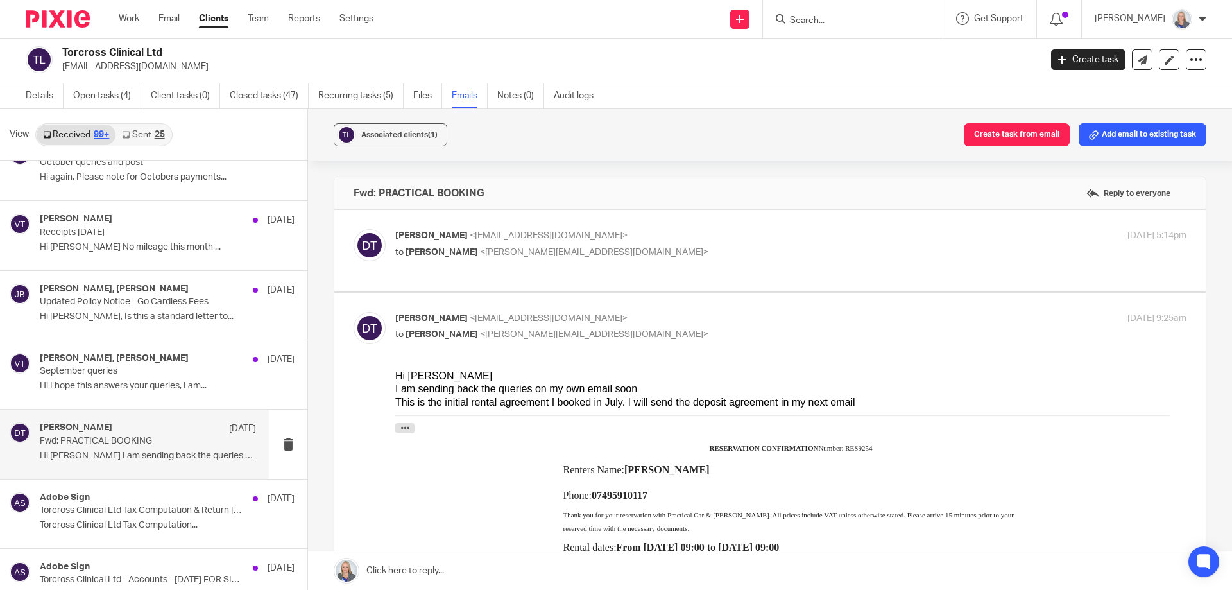
scroll to position [0, 0]
click at [109, 373] on p "September queries" at bounding box center [126, 371] width 173 height 11
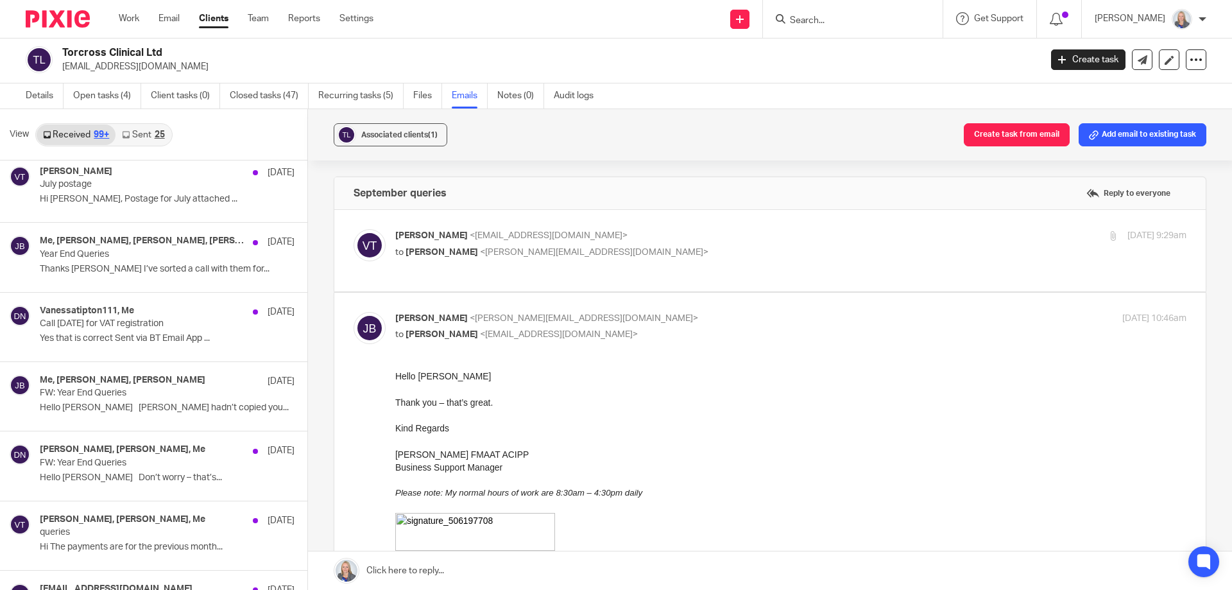
scroll to position [6531, 0]
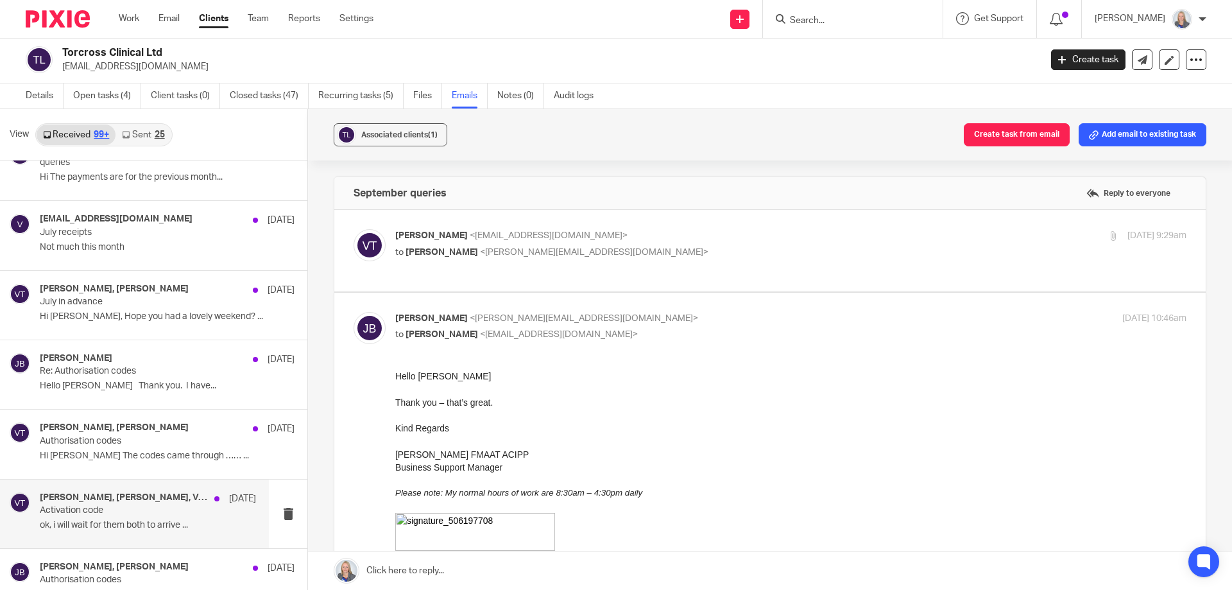
click at [133, 511] on p "Activation code" at bounding box center [126, 510] width 173 height 11
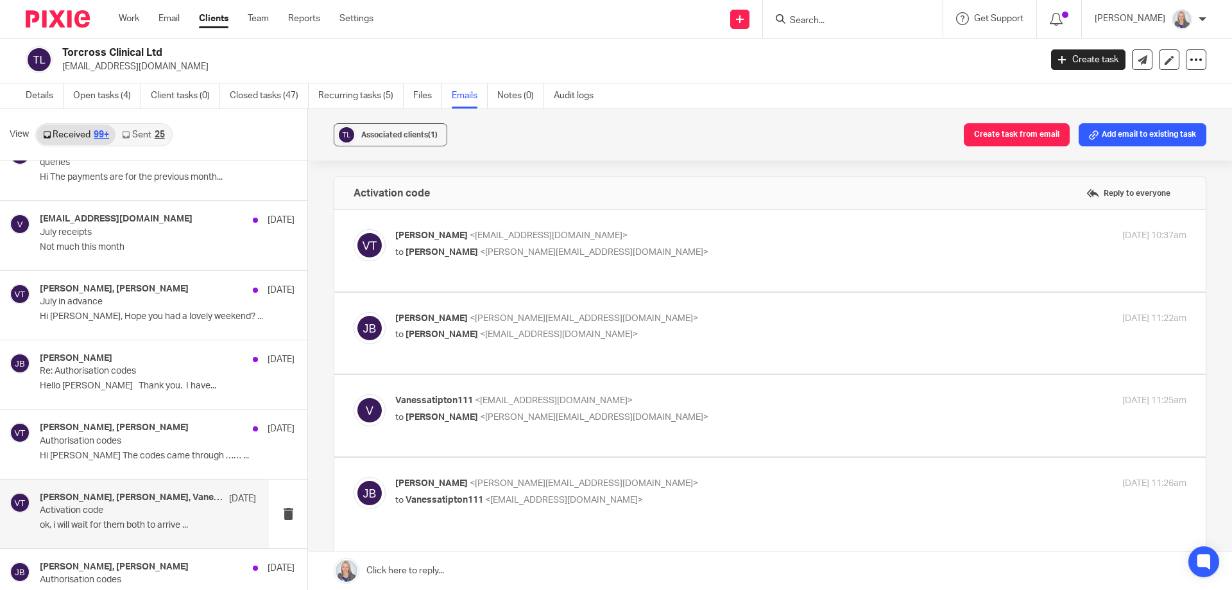
scroll to position [0, 0]
click at [454, 249] on span "[PERSON_NAME]" at bounding box center [441, 252] width 72 height 9
checkbox input "true"
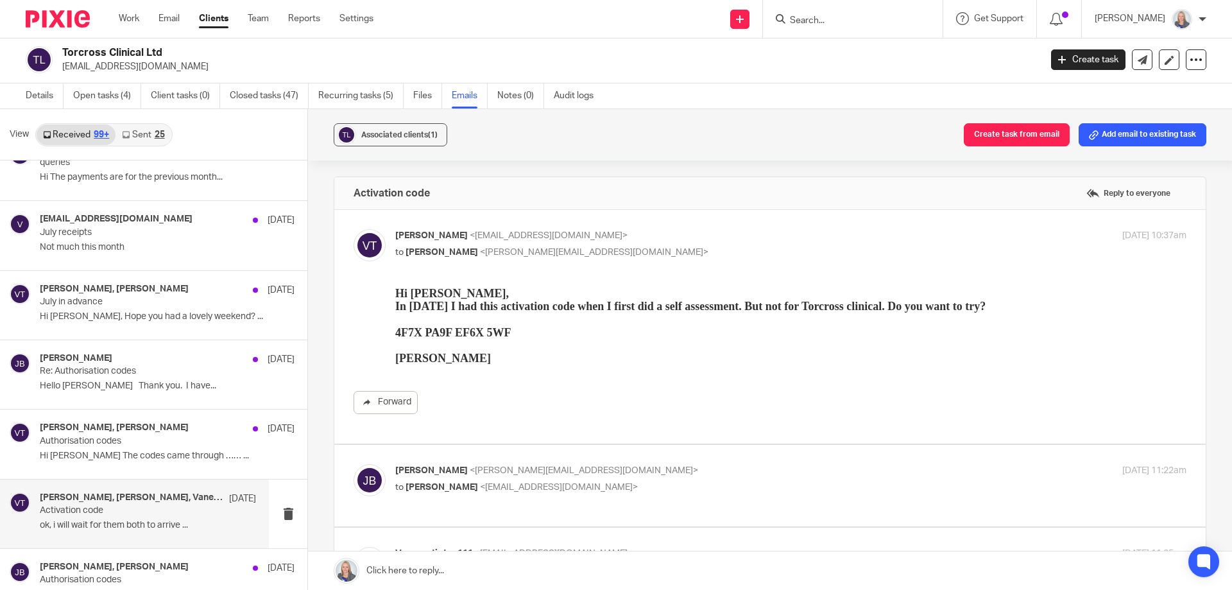
scroll to position [171, 0]
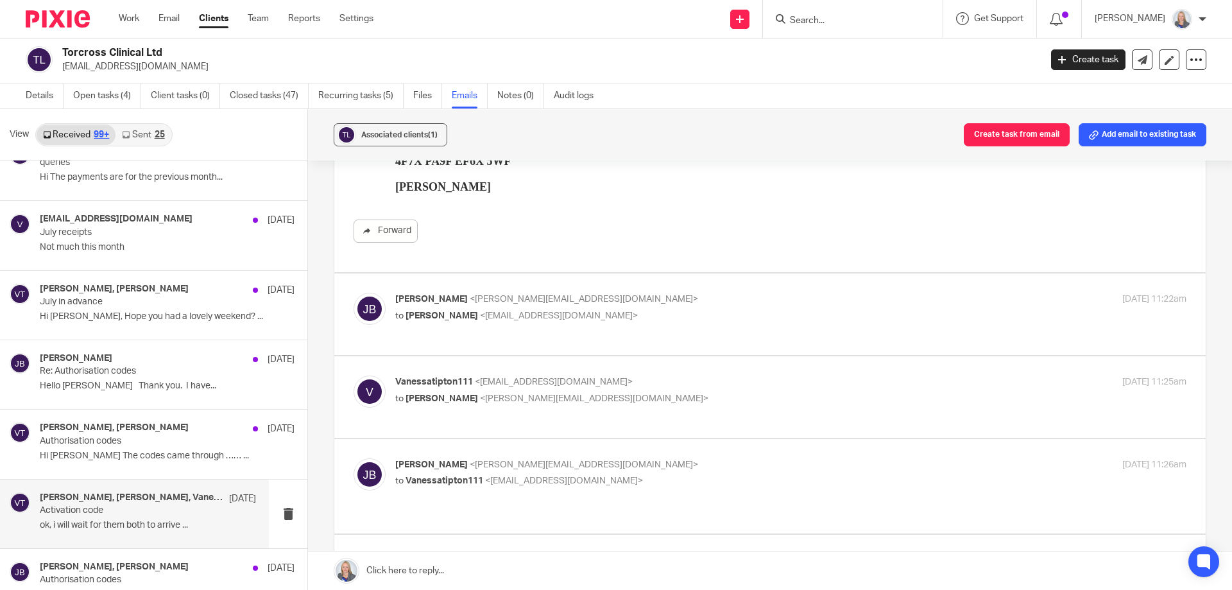
click at [435, 311] on span "[PERSON_NAME]" at bounding box center [441, 315] width 72 height 9
checkbox input "true"
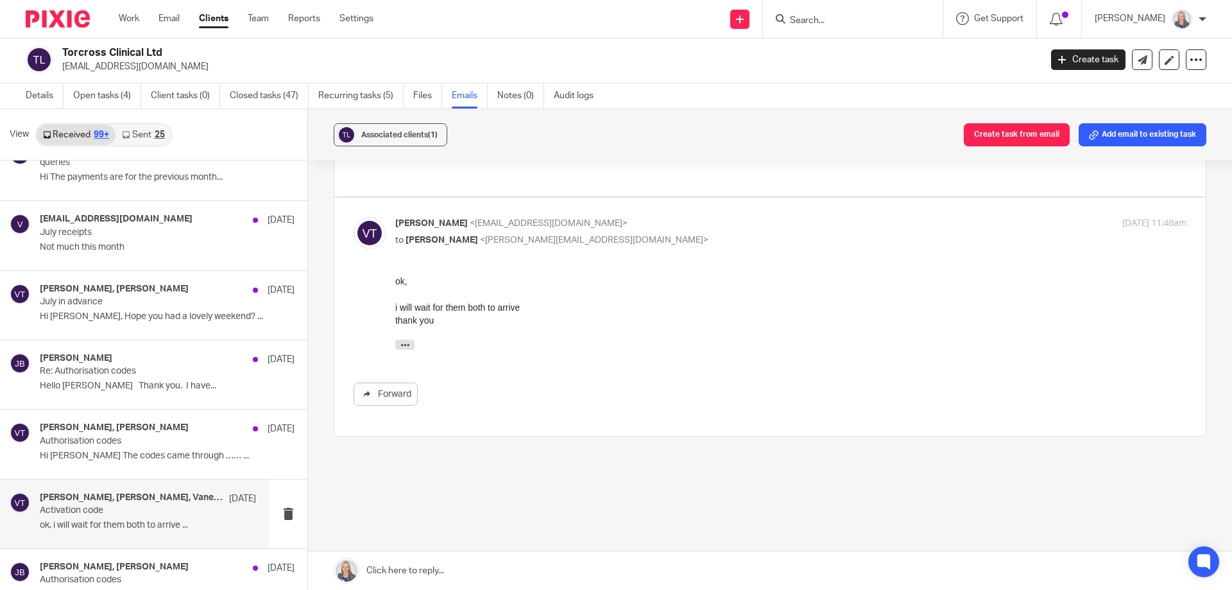
scroll to position [944, 0]
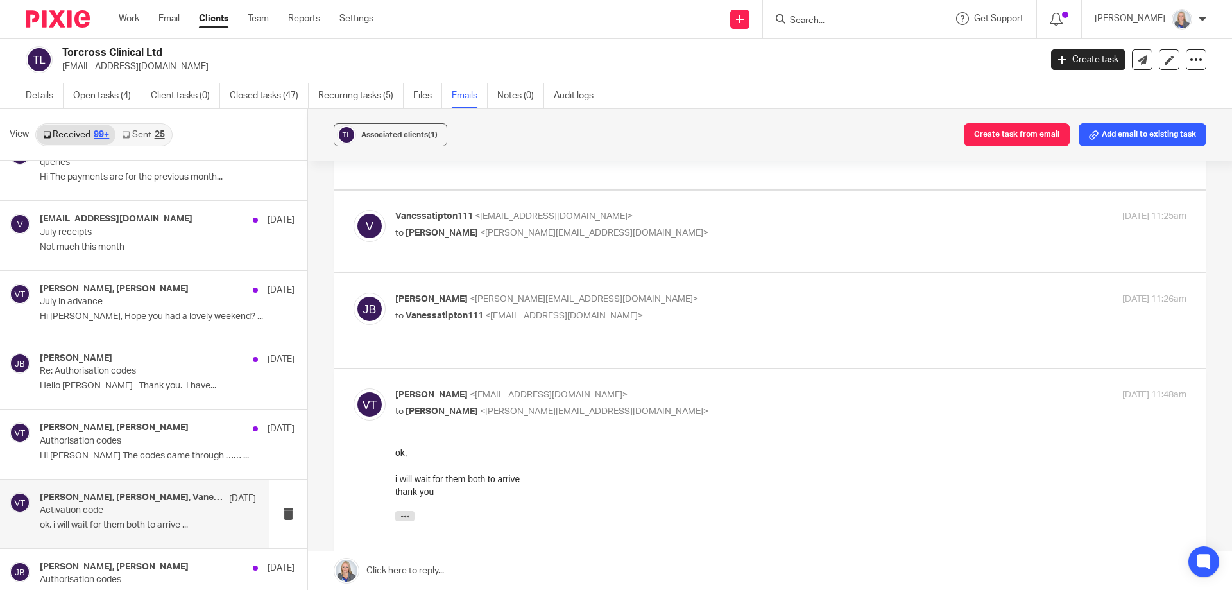
click at [485, 313] on span "<vanessatipton111@btinternet.com>" at bounding box center [564, 315] width 158 height 9
checkbox input "true"
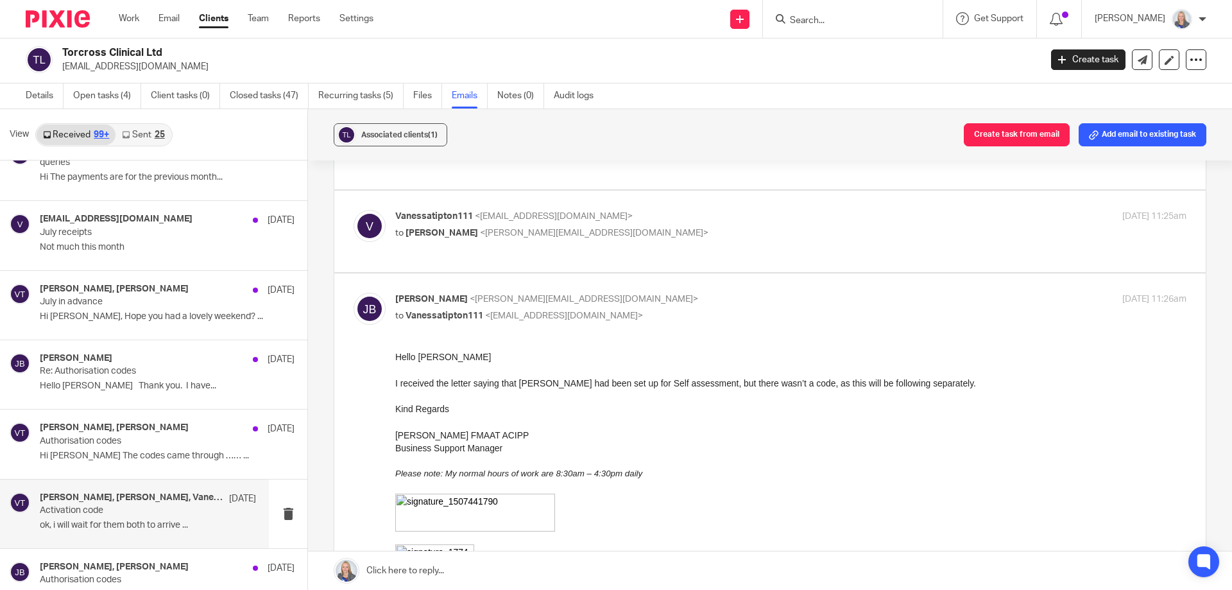
scroll to position [0, 0]
click at [74, 515] on p "Activation code" at bounding box center [126, 510] width 173 height 11
click at [146, 450] on p "Hi Judith The codes came through …… ..." at bounding box center [148, 455] width 216 height 11
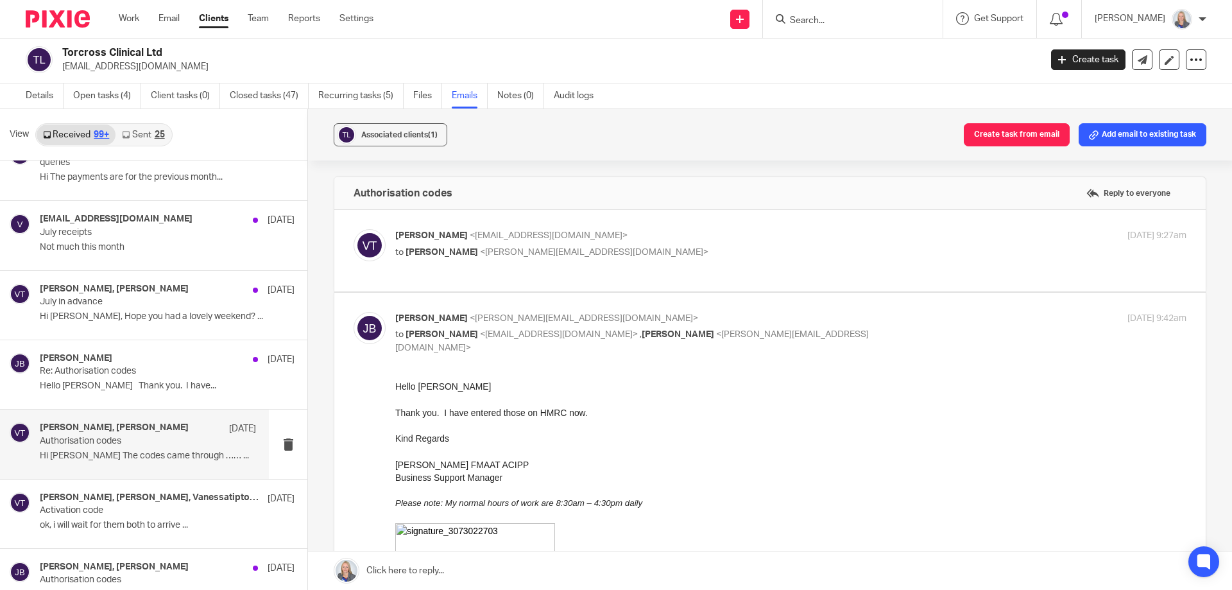
click at [455, 244] on div "Vanessa Tipton <vanessatipton111@btinternet.com> to Judith Blackford <judith@li…" at bounding box center [658, 244] width 527 height 30
checkbox input "true"
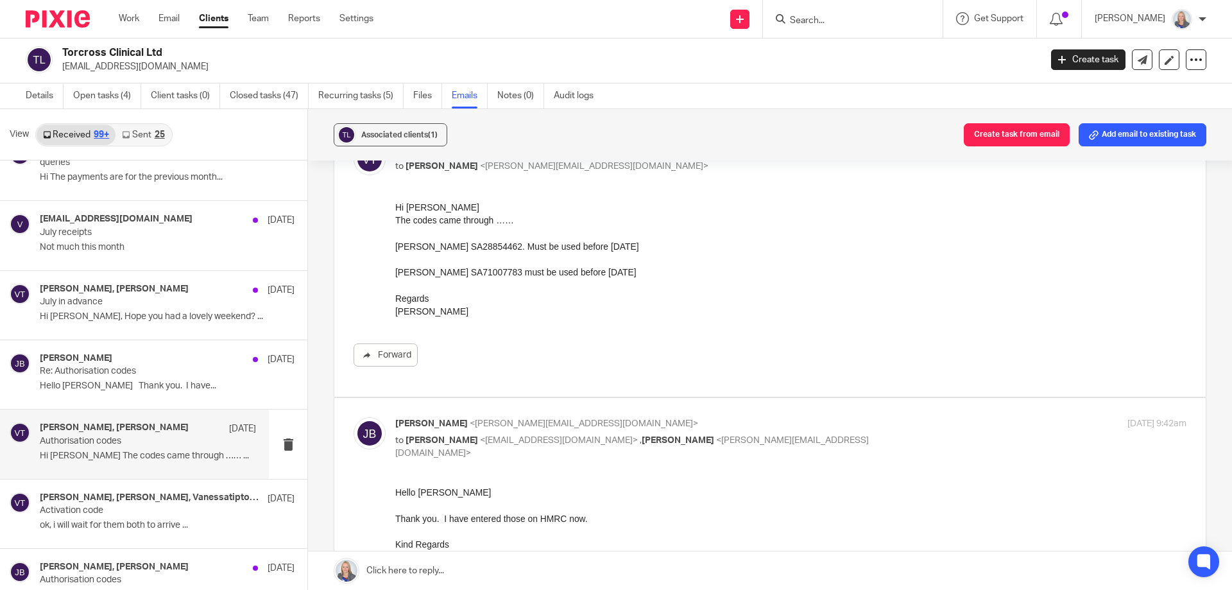
scroll to position [171, 0]
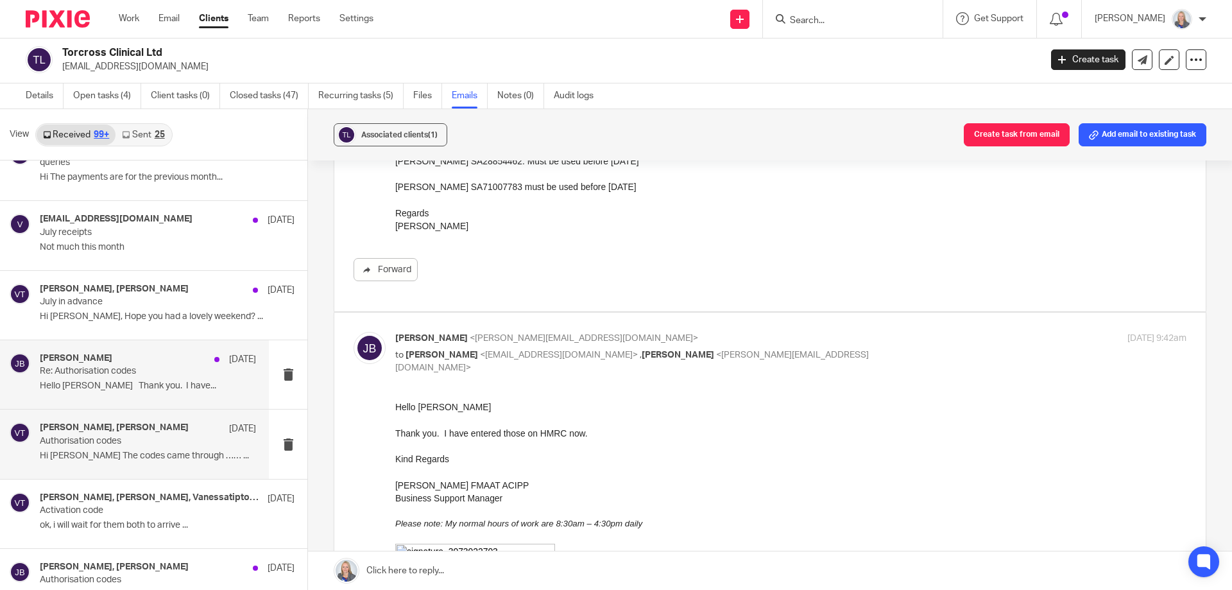
click at [114, 384] on p "Hello Vanessa Thank you. I have..." at bounding box center [148, 385] width 216 height 11
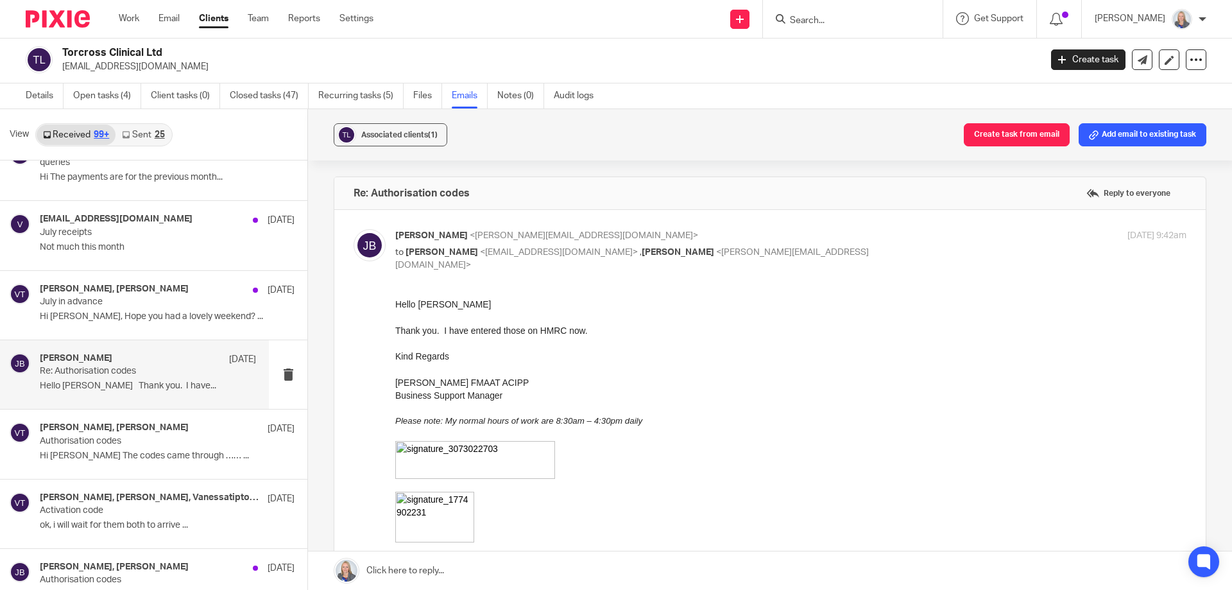
scroll to position [0, 0]
click at [103, 326] on div "Judith Blackford, Vanessa Tipton 24 Jul 2023 July in advance Hi Judith, Hope yo…" at bounding box center [148, 305] width 216 height 43
